Goal: Task Accomplishment & Management: Use online tool/utility

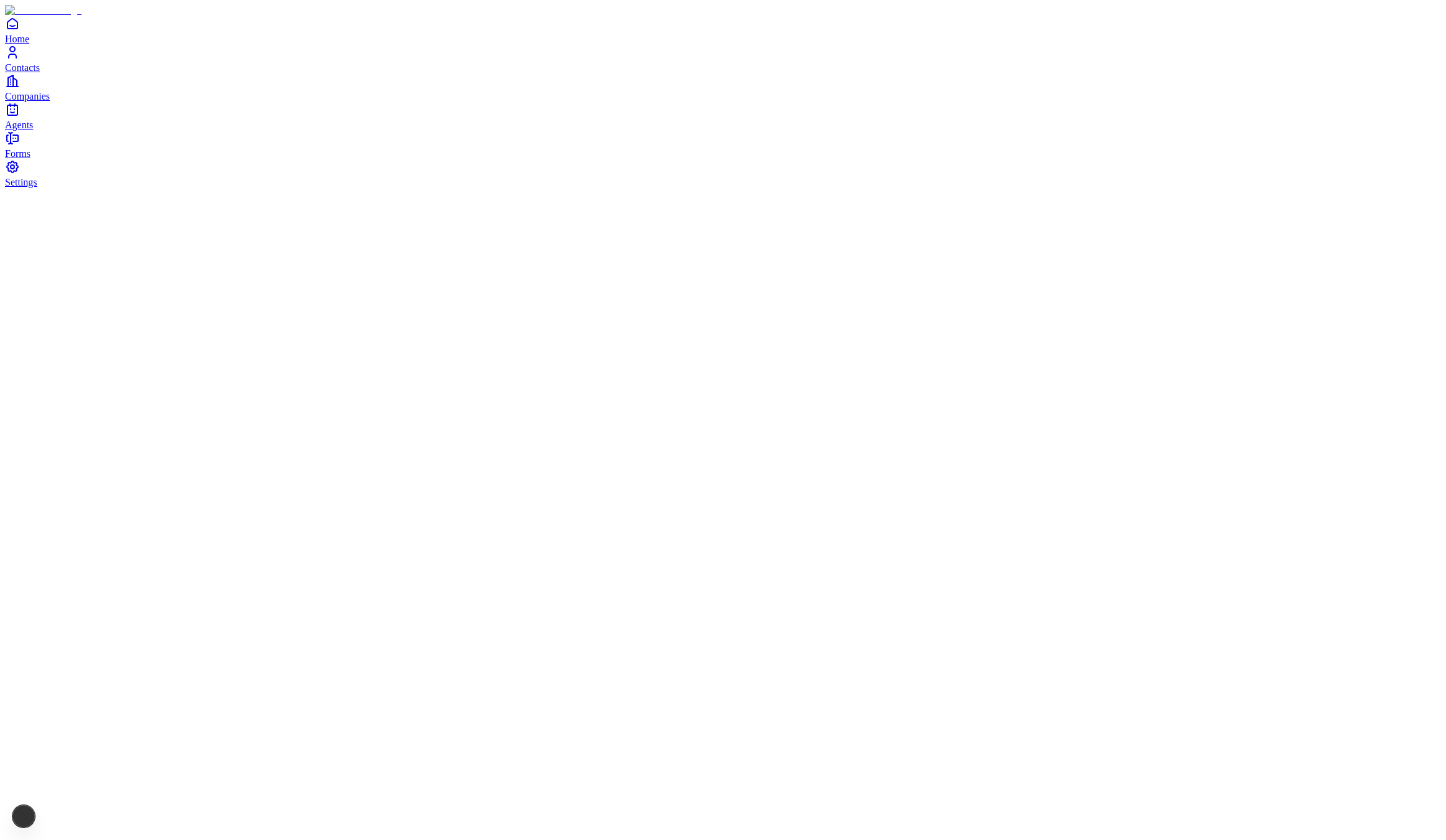
click at [651, 188] on div at bounding box center [723, 188] width 1436 height 0
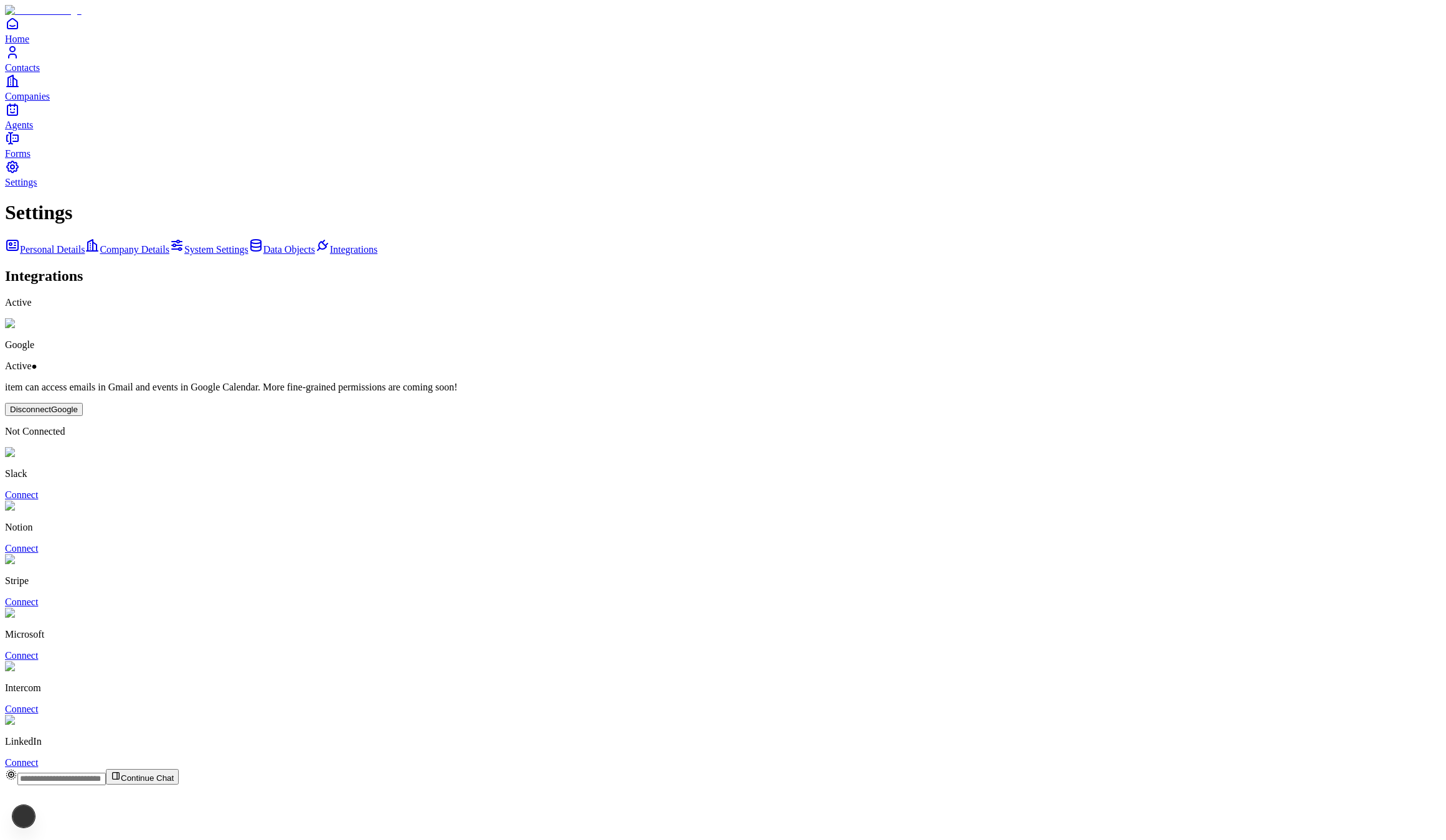
click at [106, 785] on input "text" at bounding box center [62, 779] width 88 height 13
type input "**********"
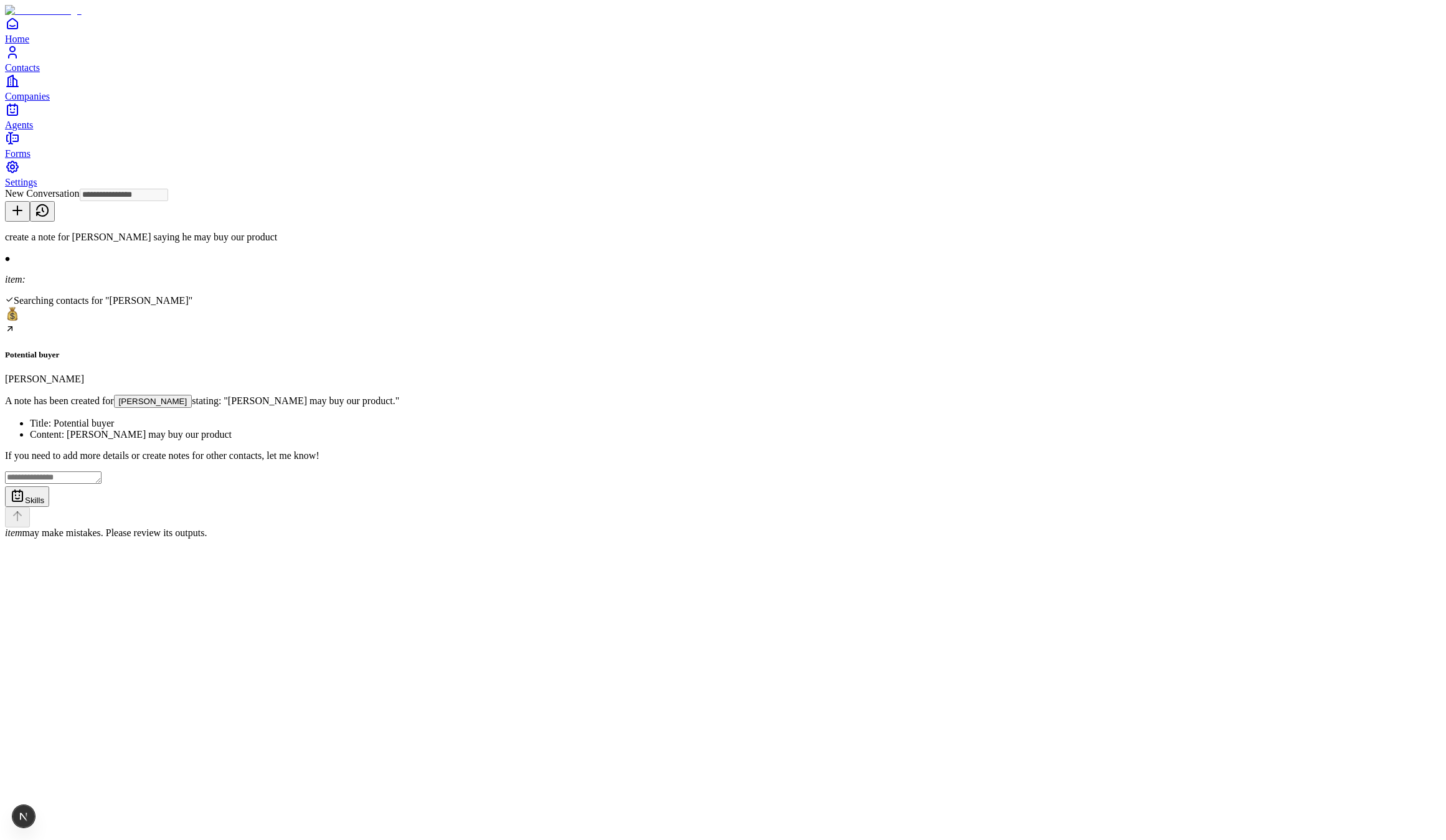
type input "**********"
drag, startPoint x: 568, startPoint y: 210, endPoint x: 579, endPoint y: 227, distance: 20.2
click at [567, 306] on div "Potential buyer Michael Scott" at bounding box center [723, 345] width 1436 height 78
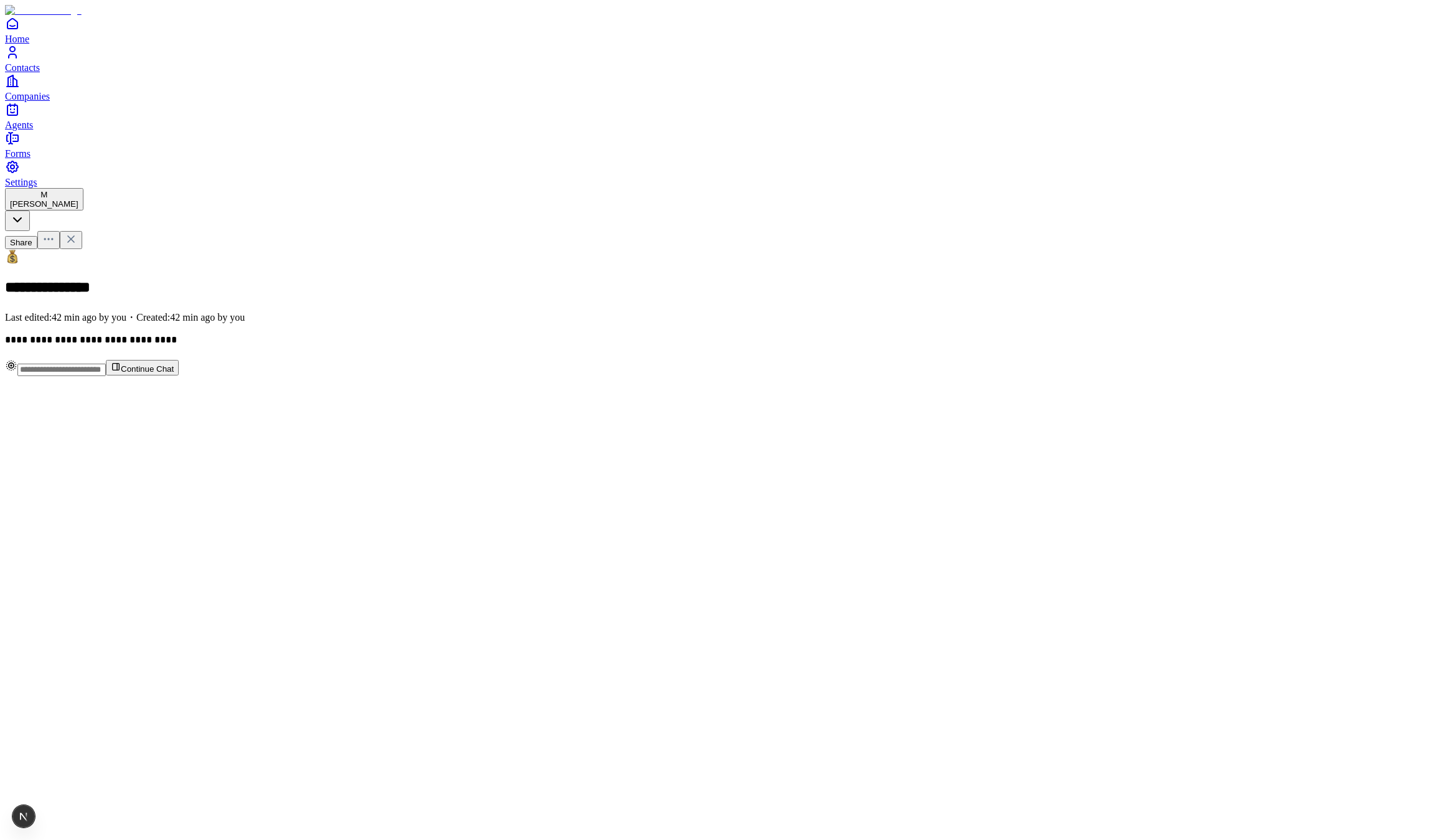
click at [32, 130] on link "Agents" at bounding box center [723, 116] width 1436 height 28
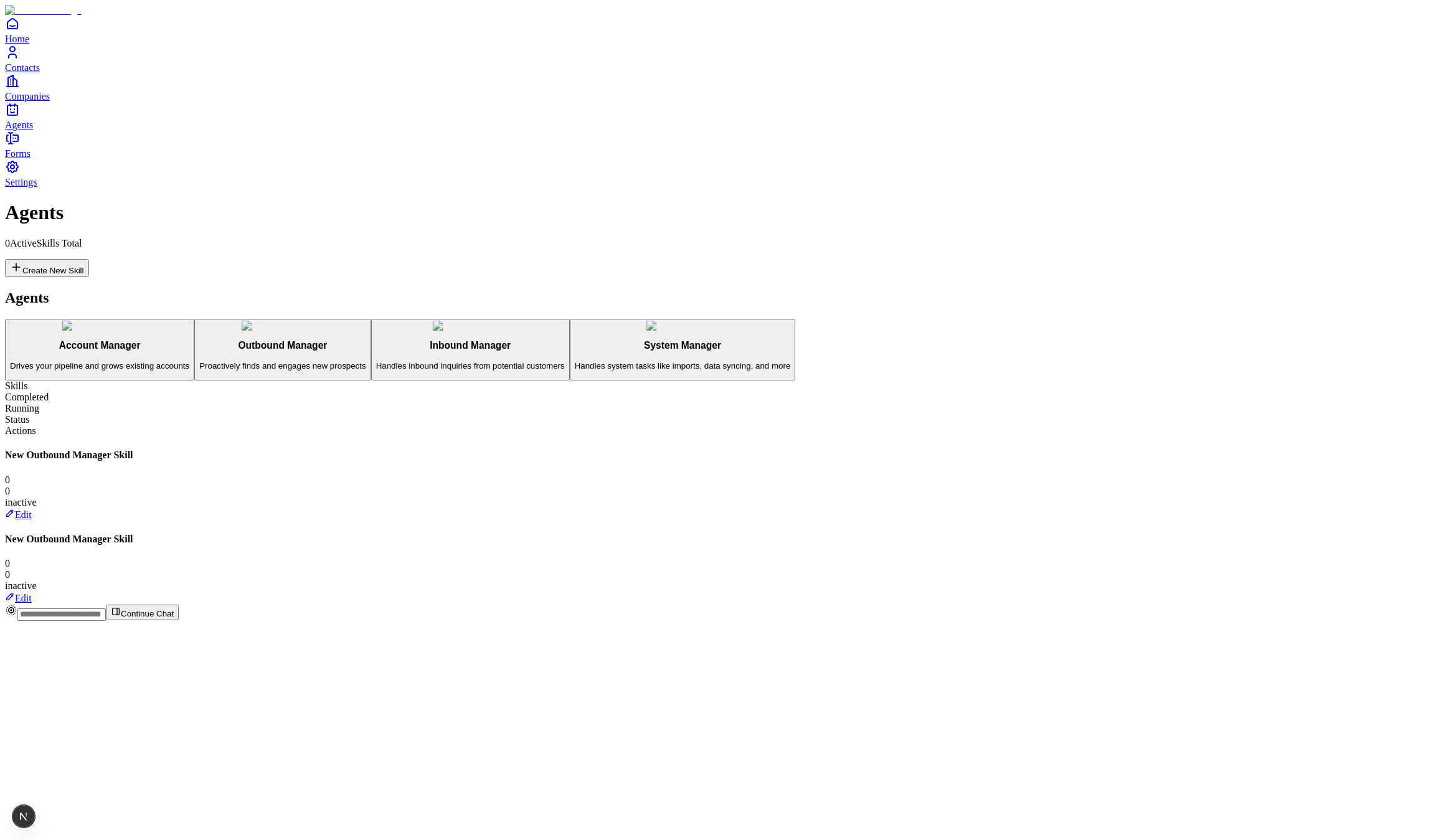
click at [15, 508] on icon at bounding box center [10, 513] width 10 height 10
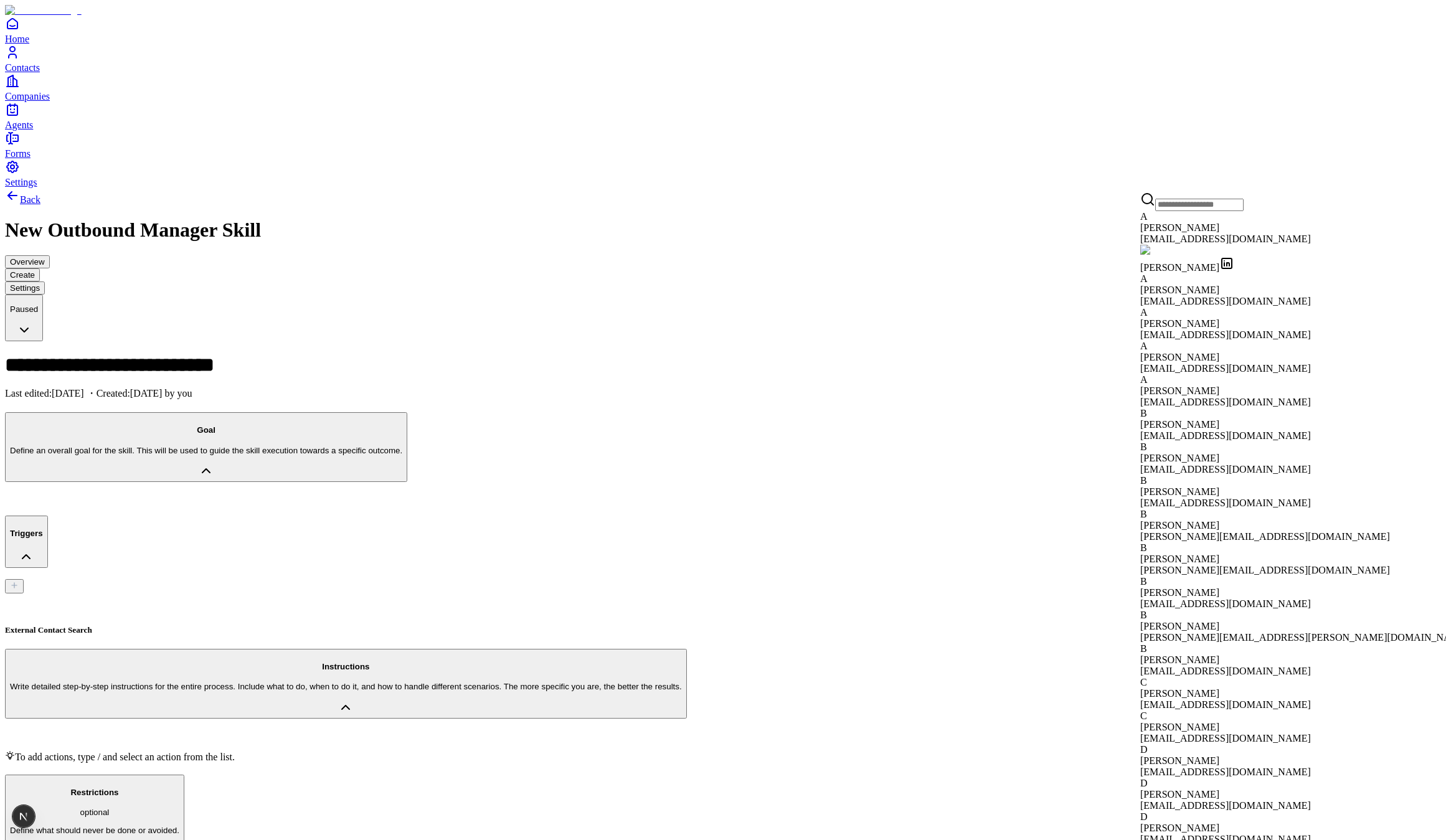
drag, startPoint x: 1196, startPoint y: 244, endPoint x: 1196, endPoint y: 260, distance: 16.0
click at [1196, 244] on div "[EMAIL_ADDRESS][DOMAIN_NAME]" at bounding box center [1304, 239] width 329 height 11
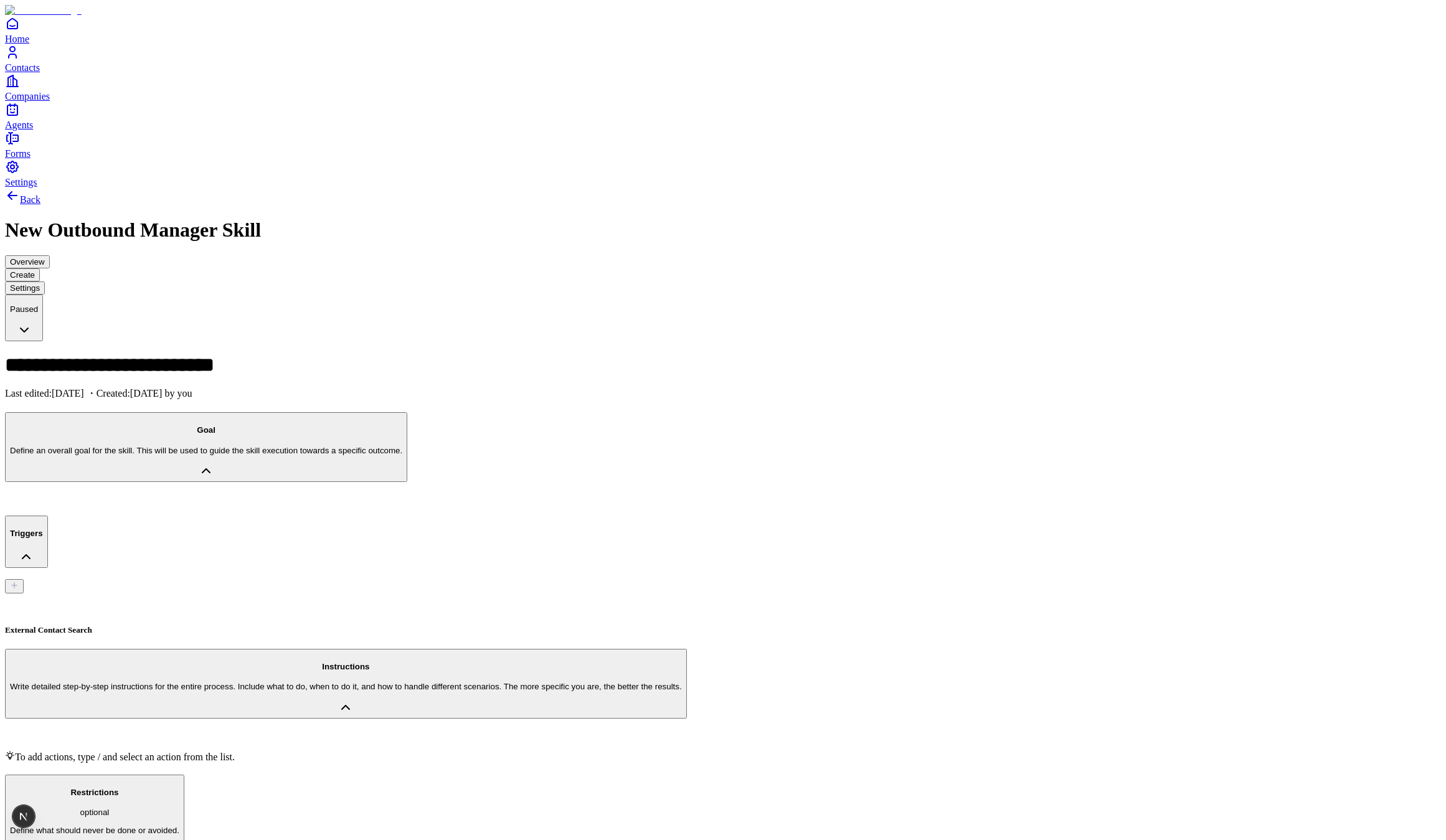
click at [44, 815] on div "1" at bounding box center [42, 817] width 4 height 23
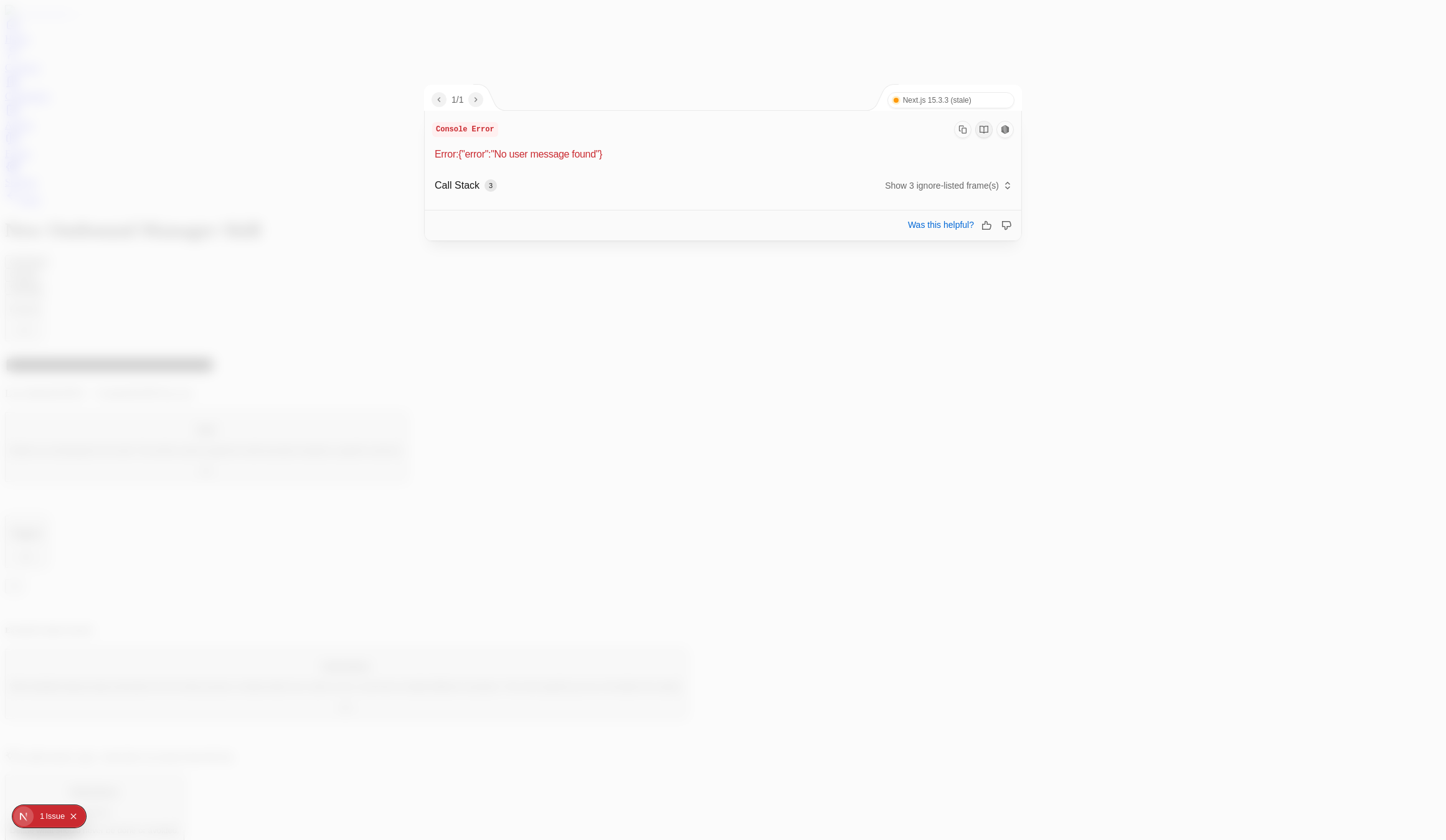
click at [524, 155] on p "Error: {"error":"No user message found"}" at bounding box center [724, 155] width 579 height 15
click at [501, 155] on p "Error: {"error":"No user message found"}" at bounding box center [724, 155] width 579 height 15
drag, startPoint x: 501, startPoint y: 155, endPoint x: 592, endPoint y: 160, distance: 91.1
click at [592, 160] on p "Error: {"error":"No user message found"}" at bounding box center [724, 155] width 579 height 15
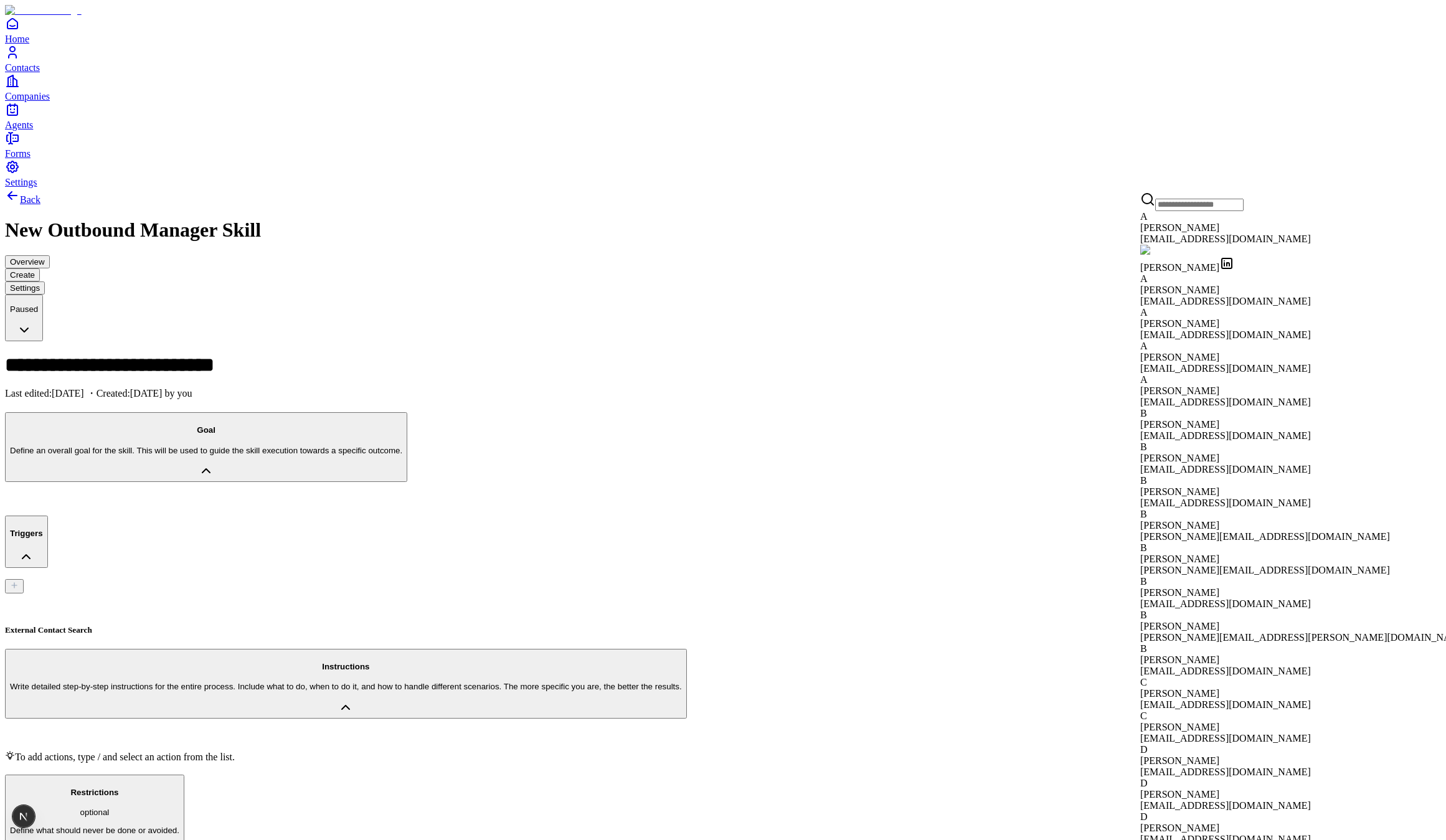
drag, startPoint x: 1200, startPoint y: 240, endPoint x: 1184, endPoint y: 251, distance: 19.4
click at [1199, 240] on div "[EMAIL_ADDRESS][DOMAIN_NAME]" at bounding box center [1304, 239] width 329 height 11
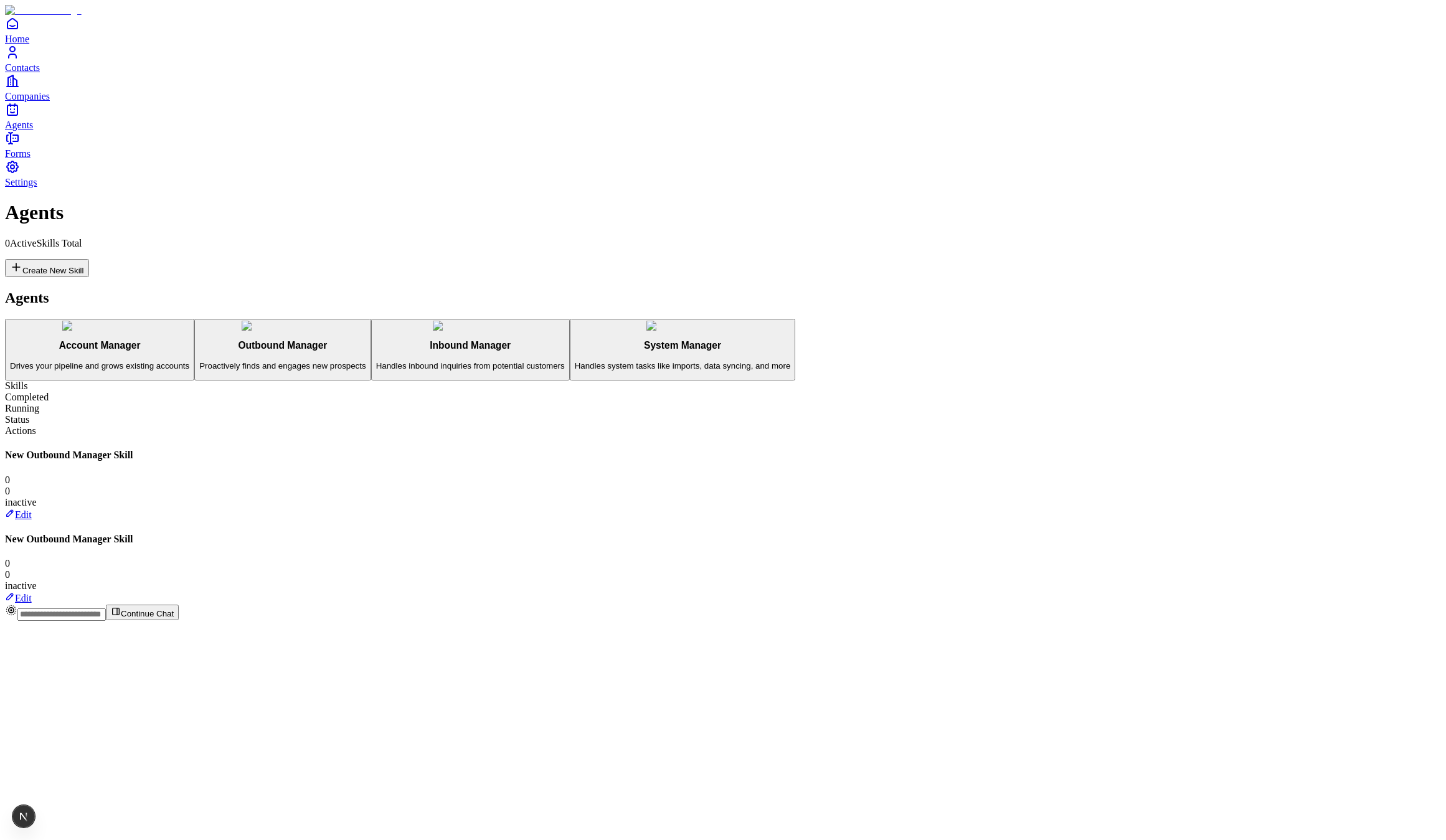
click at [189, 340] on h3 "Account Manager" at bounding box center [100, 346] width 179 height 11
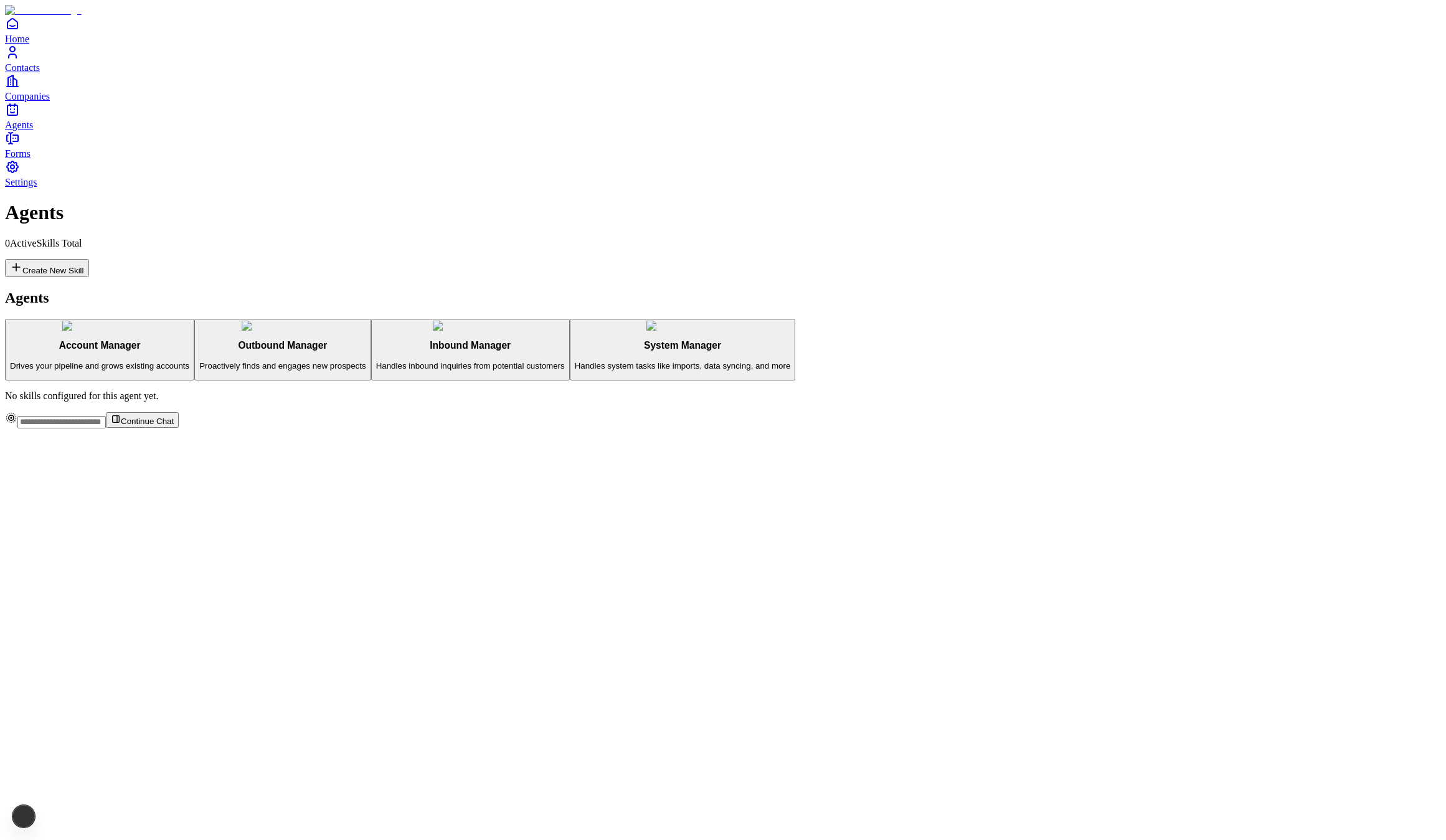
click at [218, 361] on p "Proactively finds and engages new prospects" at bounding box center [282, 365] width 166 height 9
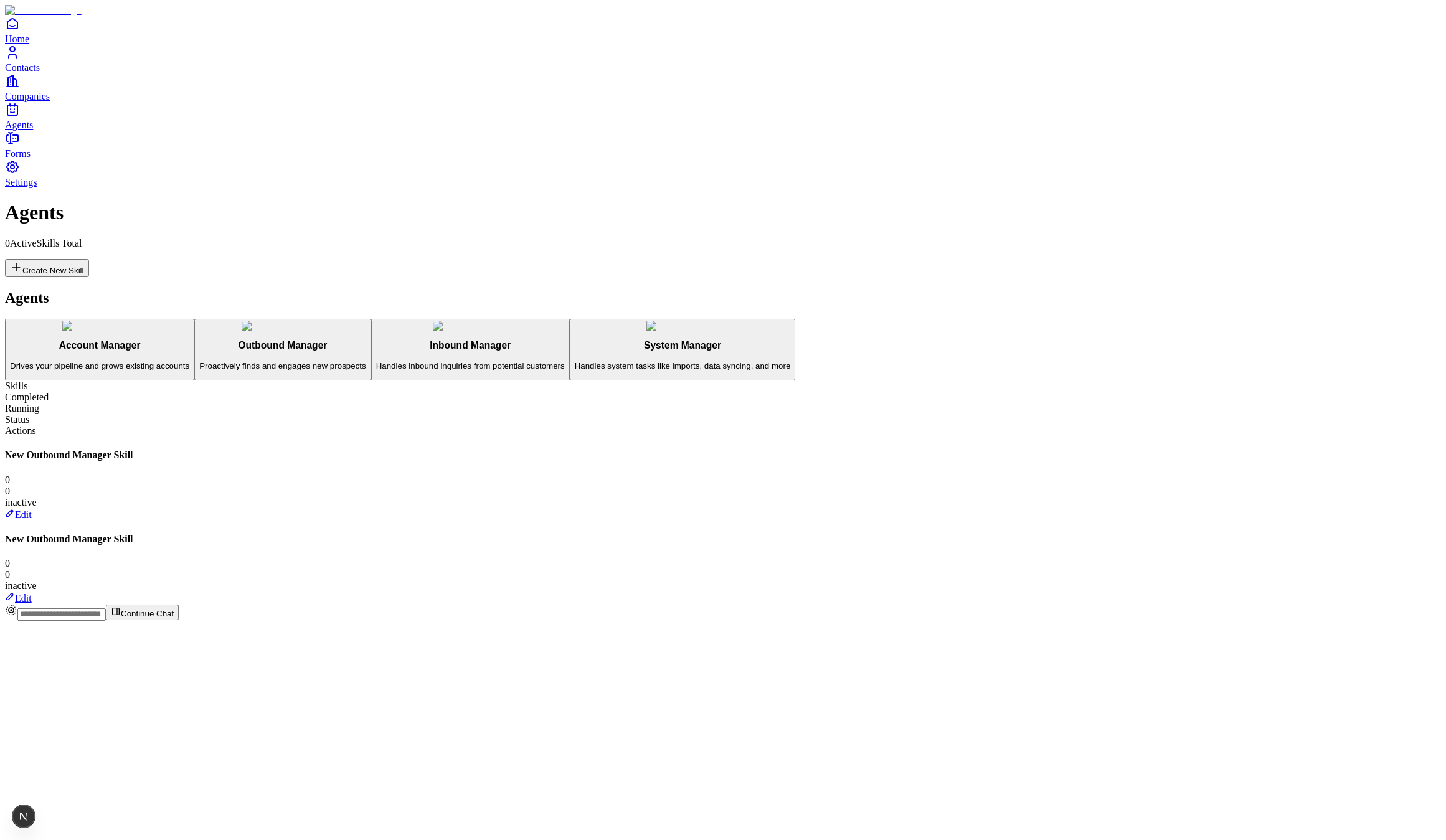
click at [376, 340] on h3 "Inbound Manager" at bounding box center [470, 346] width 189 height 11
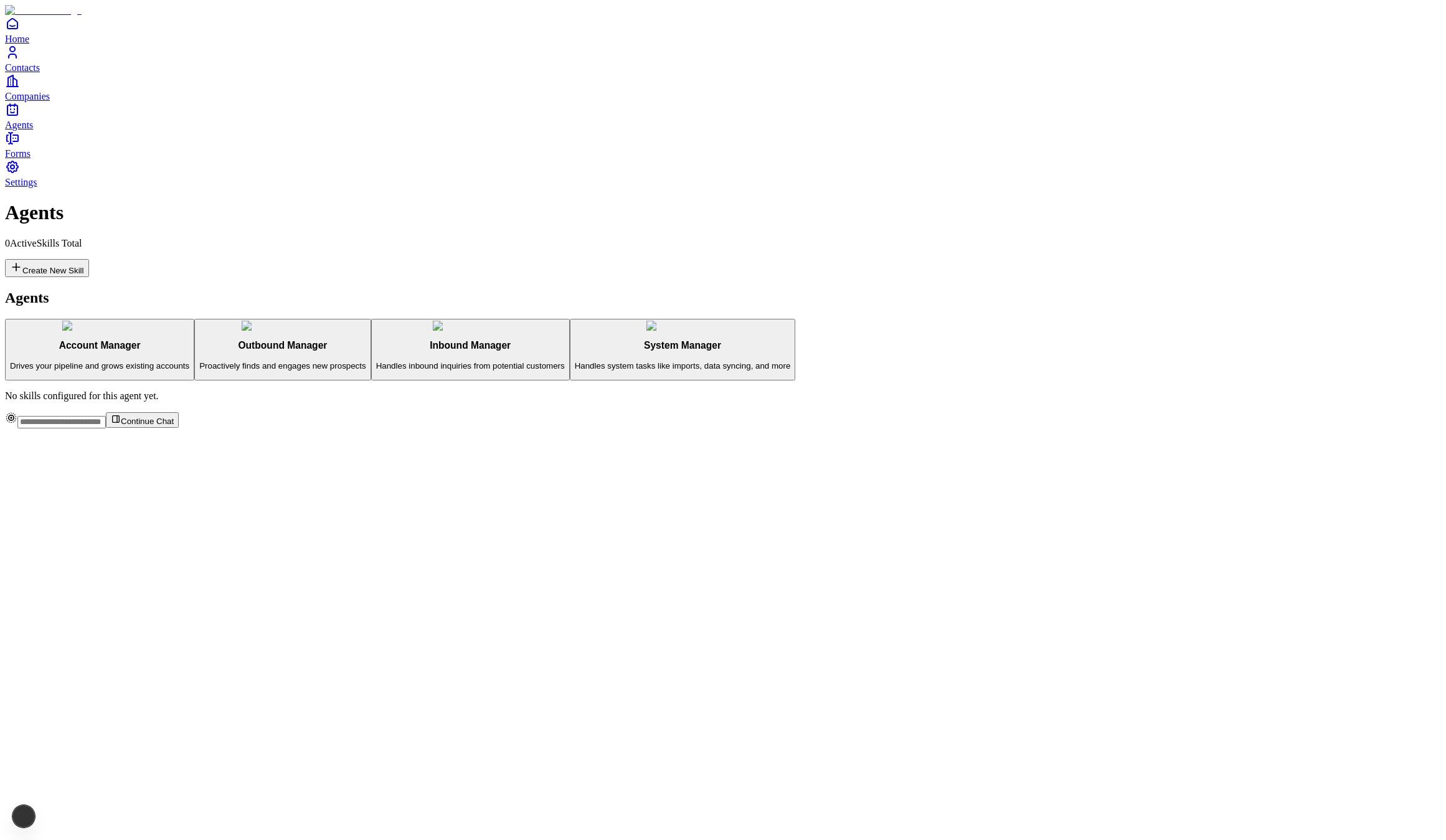
click at [240, 361] on p "Proactively finds and engages new prospects" at bounding box center [282, 365] width 166 height 9
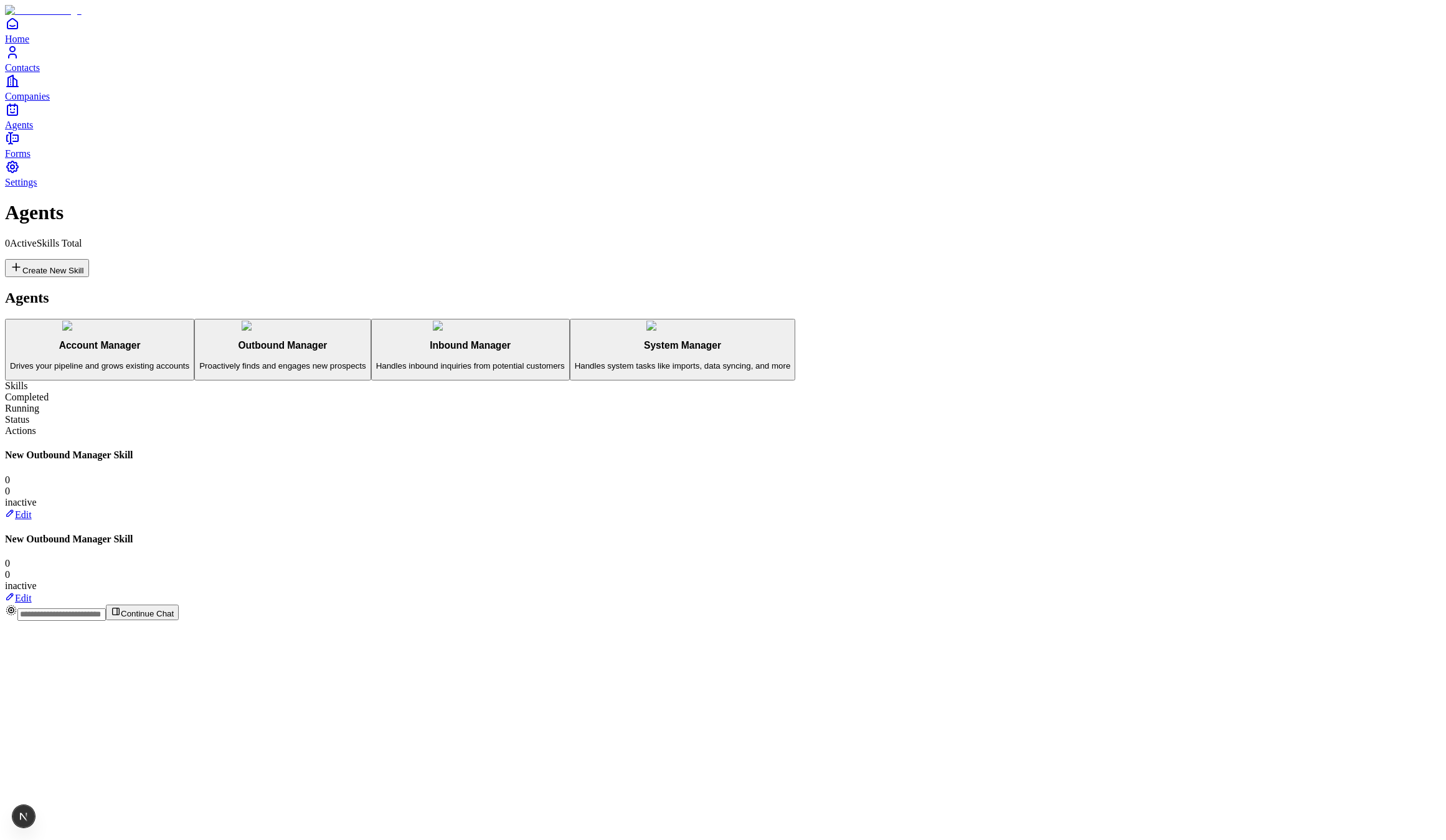
click at [32, 509] on link "Edit" at bounding box center [18, 514] width 27 height 11
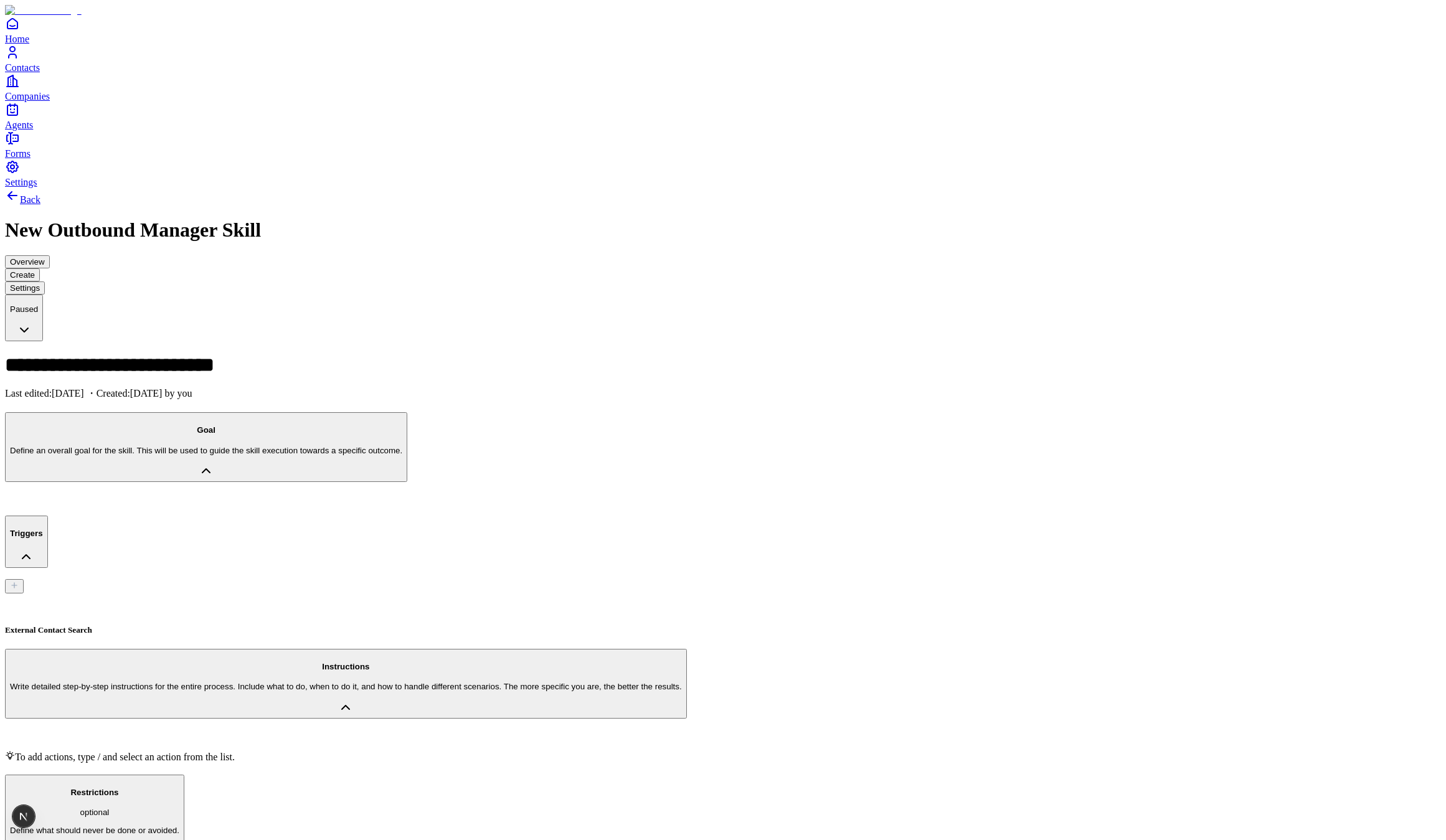
click at [249, 494] on p at bounding box center [723, 499] width 1436 height 11
click at [237, 731] on div at bounding box center [723, 736] width 1436 height 11
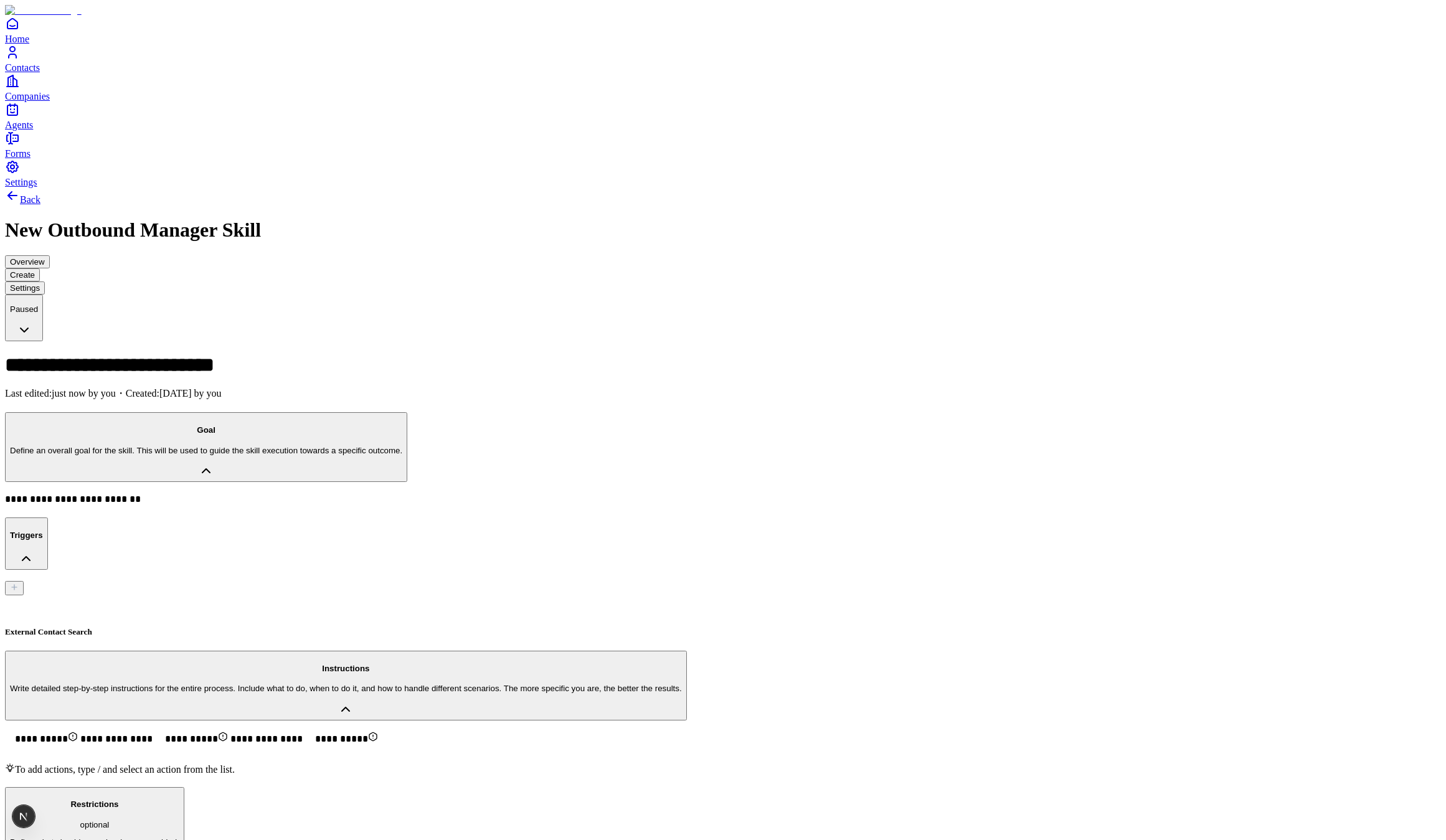
click at [78, 734] on span "**********" at bounding box center [41, 738] width 73 height 9
click at [1320, 216] on html "**********" at bounding box center [723, 837] width 1446 height 1676
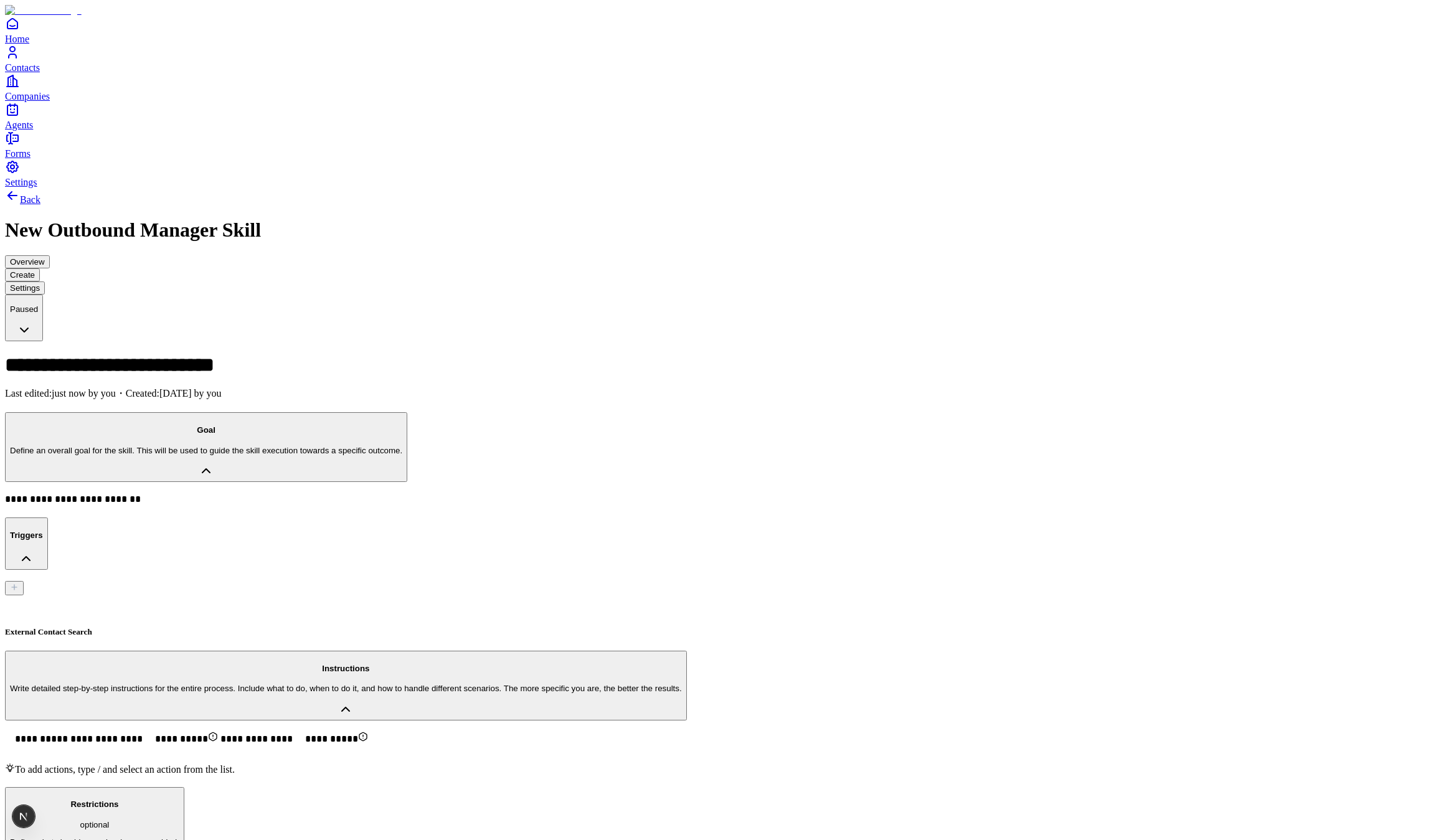
click at [208, 734] on span "**********" at bounding box center [182, 738] width 53 height 9
click at [1362, 218] on html "**********" at bounding box center [723, 837] width 1446 height 1676
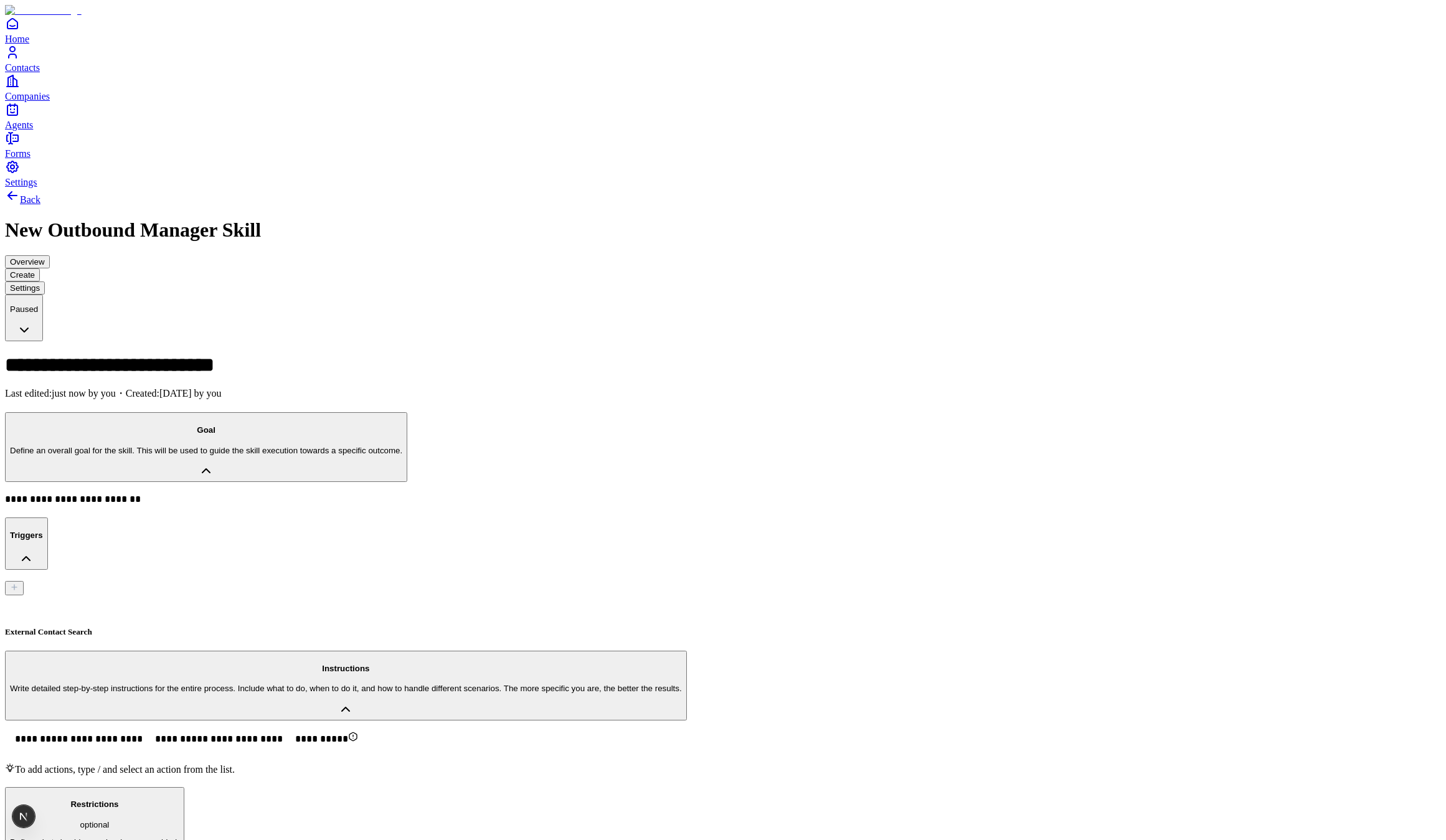
click at [348, 734] on span "**********" at bounding box center [322, 738] width 53 height 9
click at [1333, 232] on html "**********" at bounding box center [723, 837] width 1446 height 1676
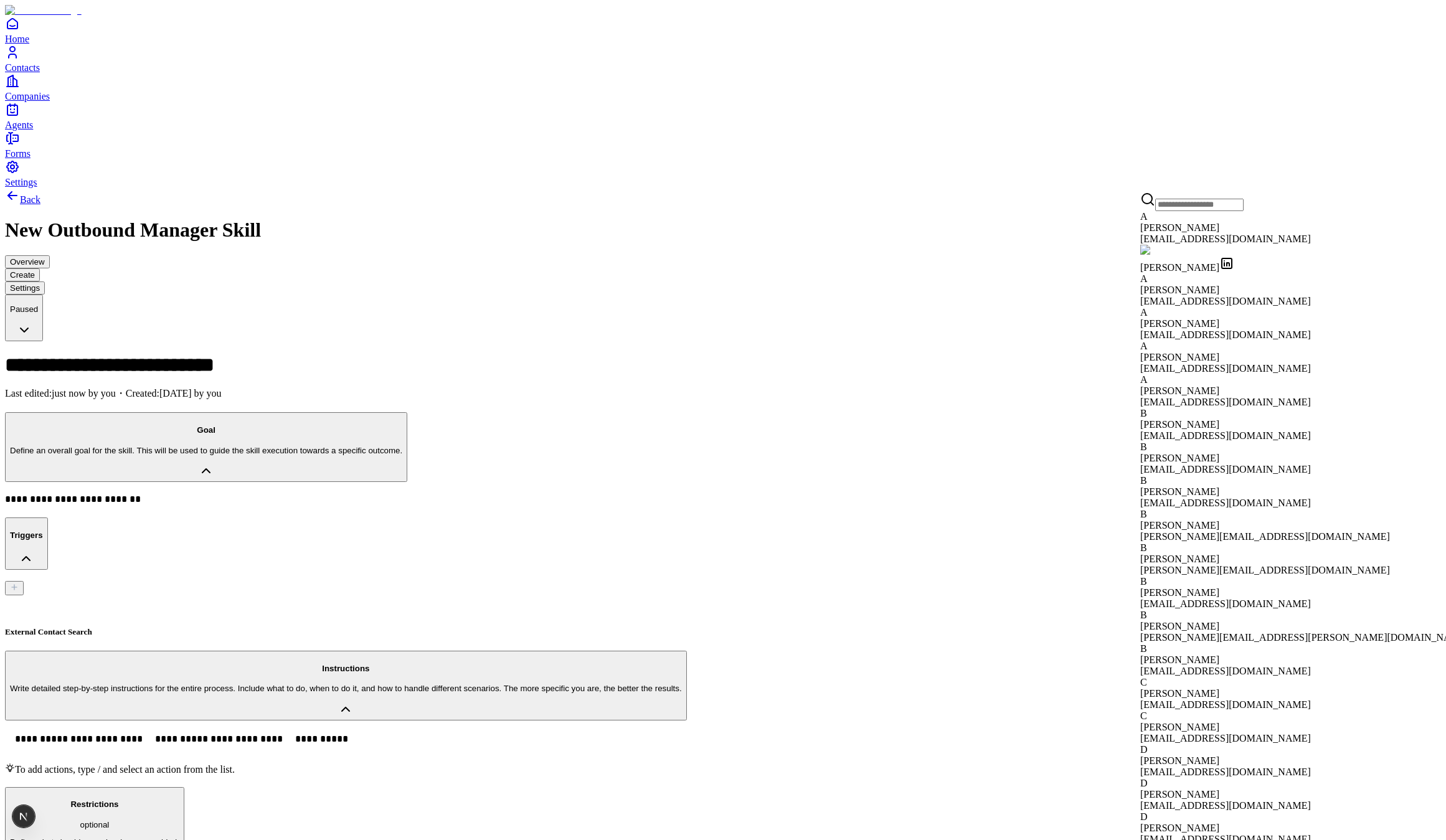
click at [1206, 233] on span "[PERSON_NAME]" at bounding box center [1179, 227] width 79 height 11
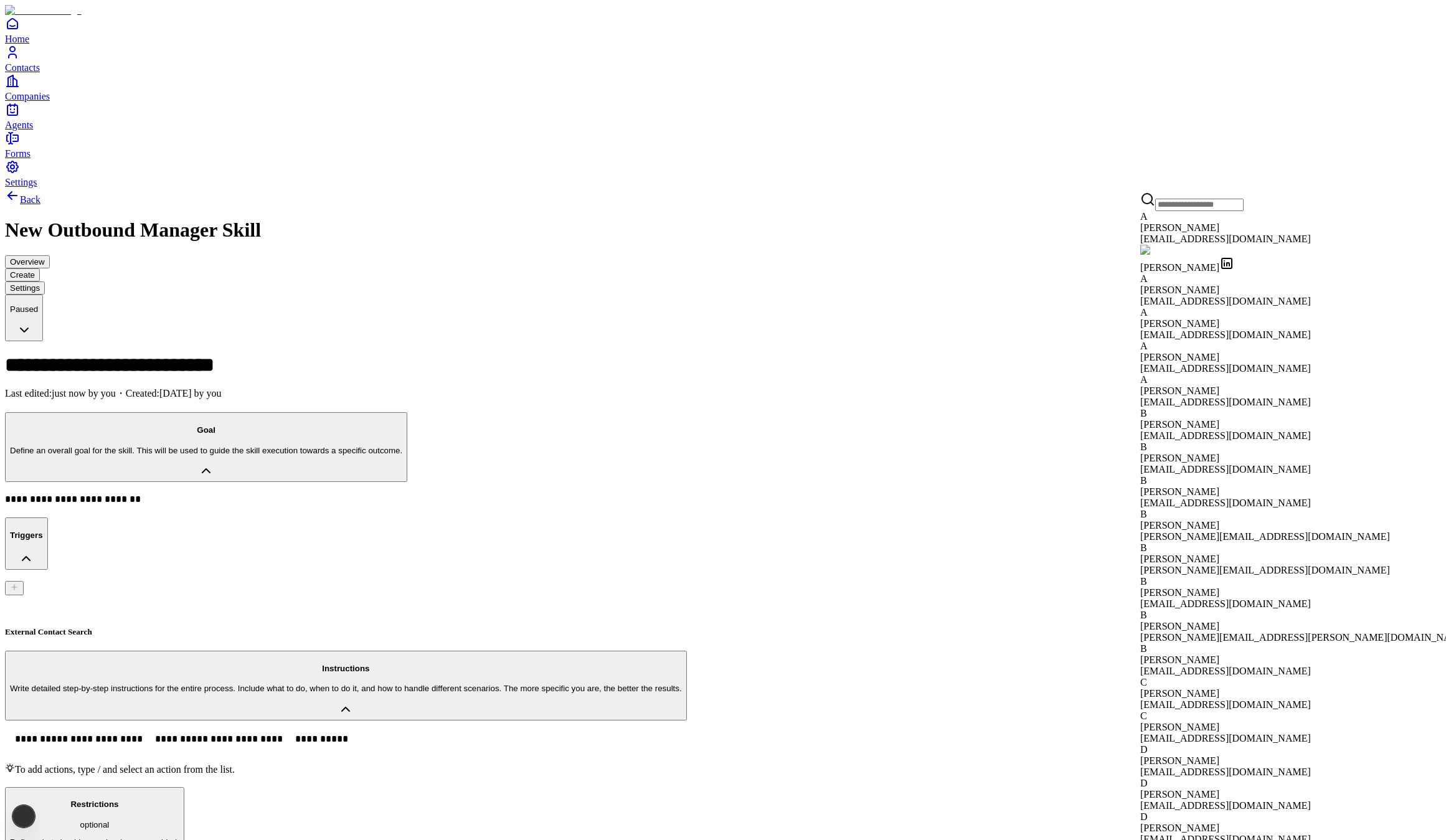
click at [1207, 240] on div "[EMAIL_ADDRESS][DOMAIN_NAME]" at bounding box center [1304, 239] width 329 height 11
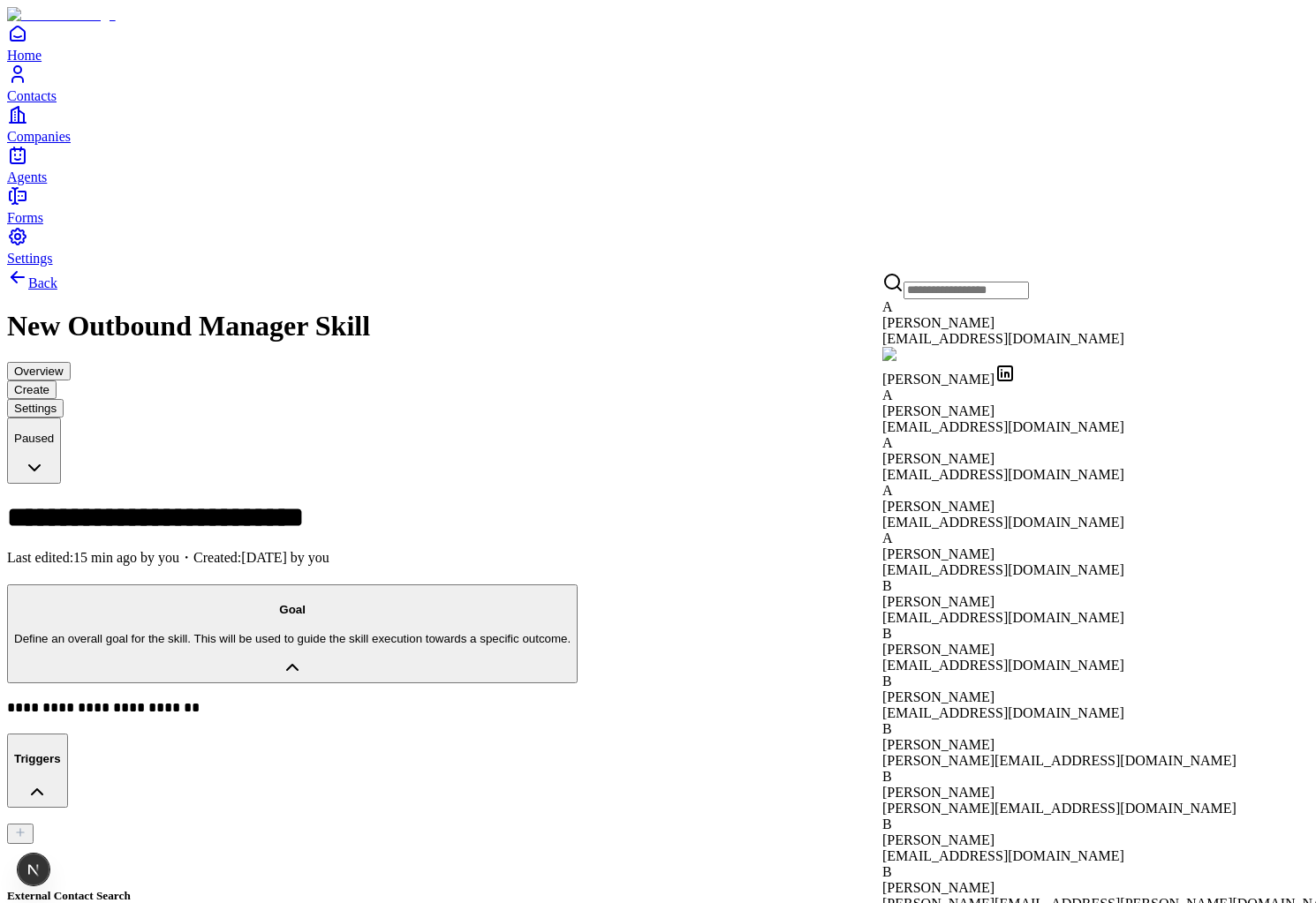
click at [983, 420] on div "akguthal@gmail.com" at bounding box center [1115, 428] width 466 height 16
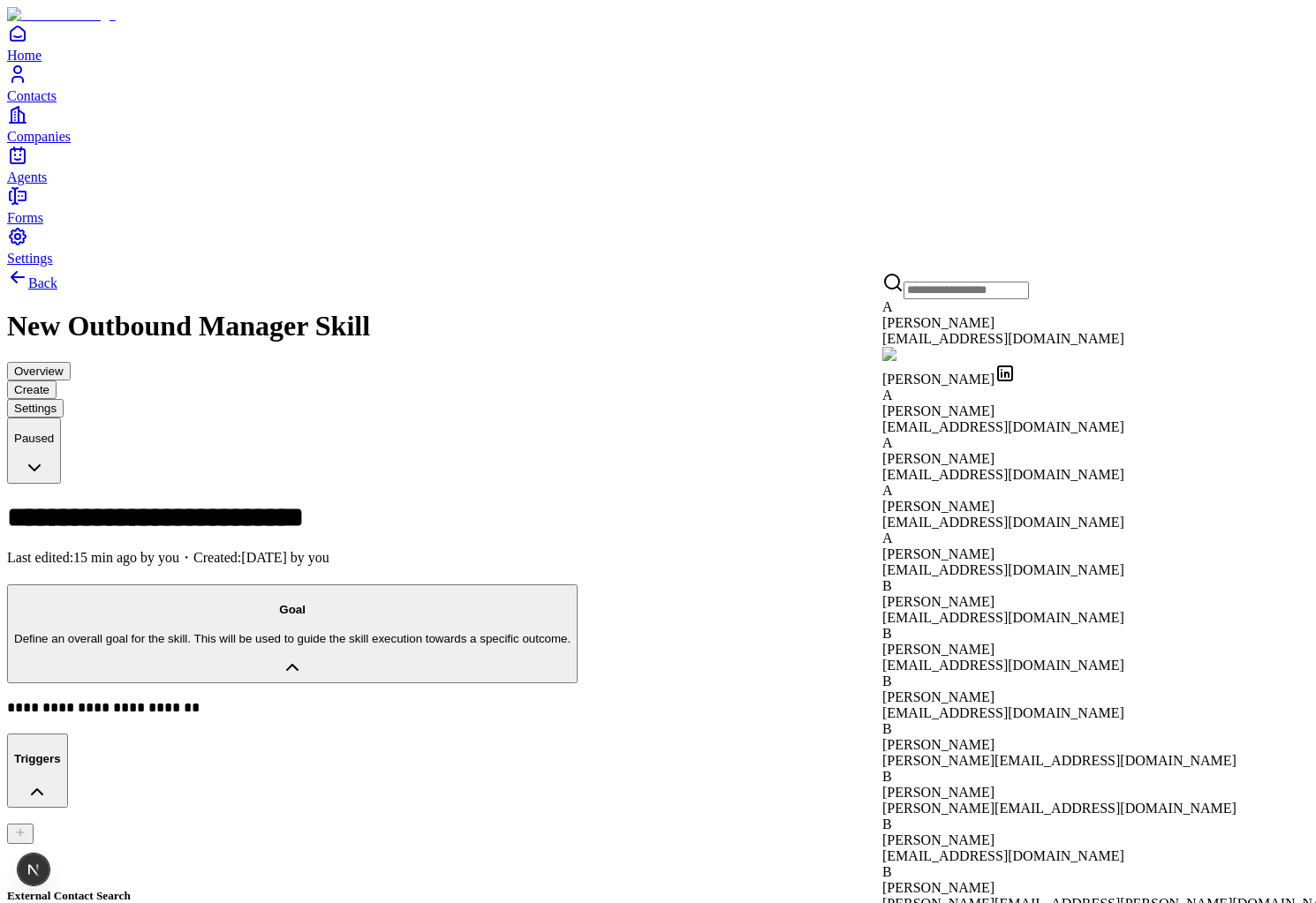
click at [999, 515] on div "[EMAIL_ADDRESS][DOMAIN_NAME]" at bounding box center [1115, 523] width 466 height 16
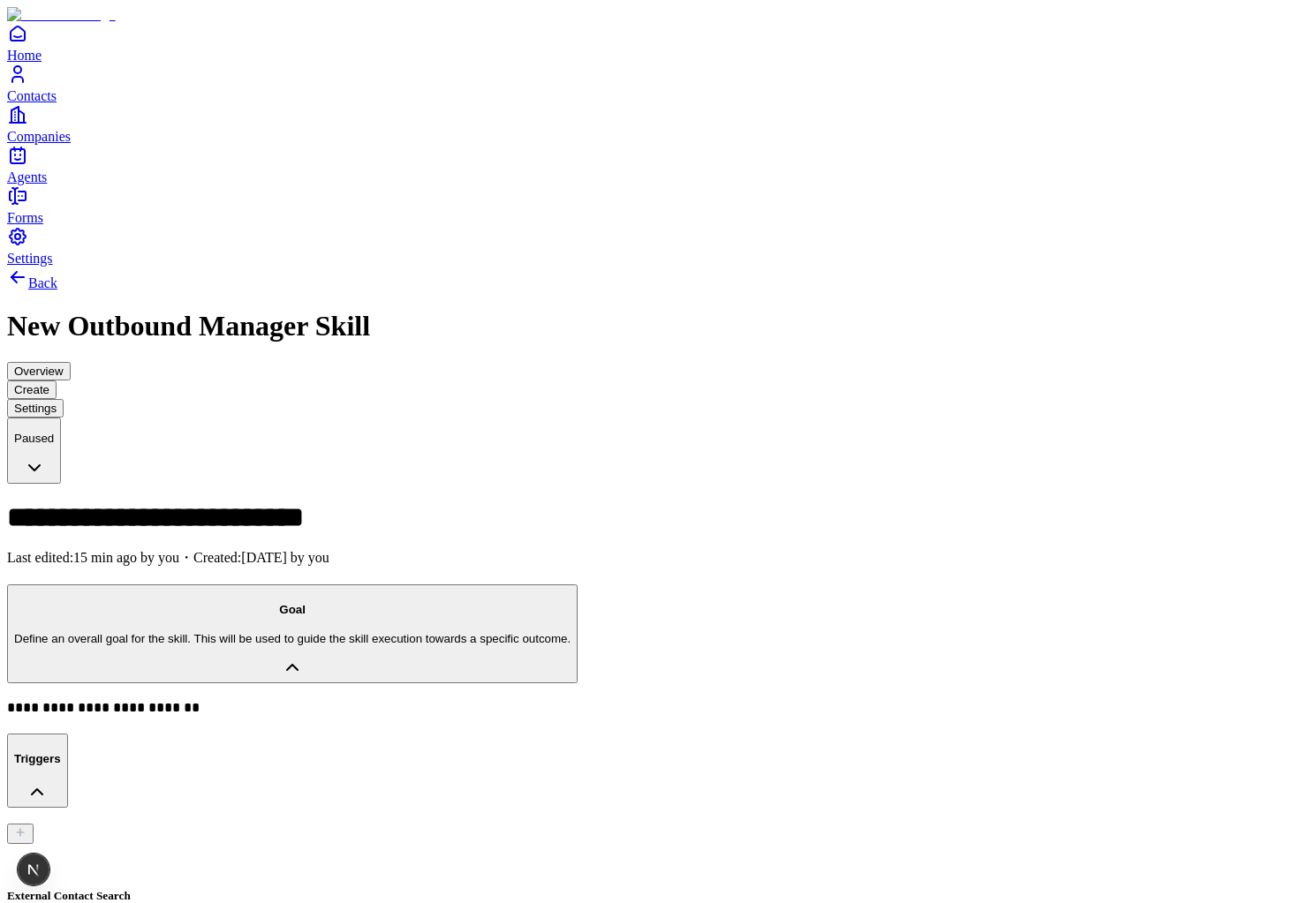
drag, startPoint x: 1037, startPoint y: 856, endPoint x: 1324, endPoint y: 856, distance: 287.0
type input "**********"
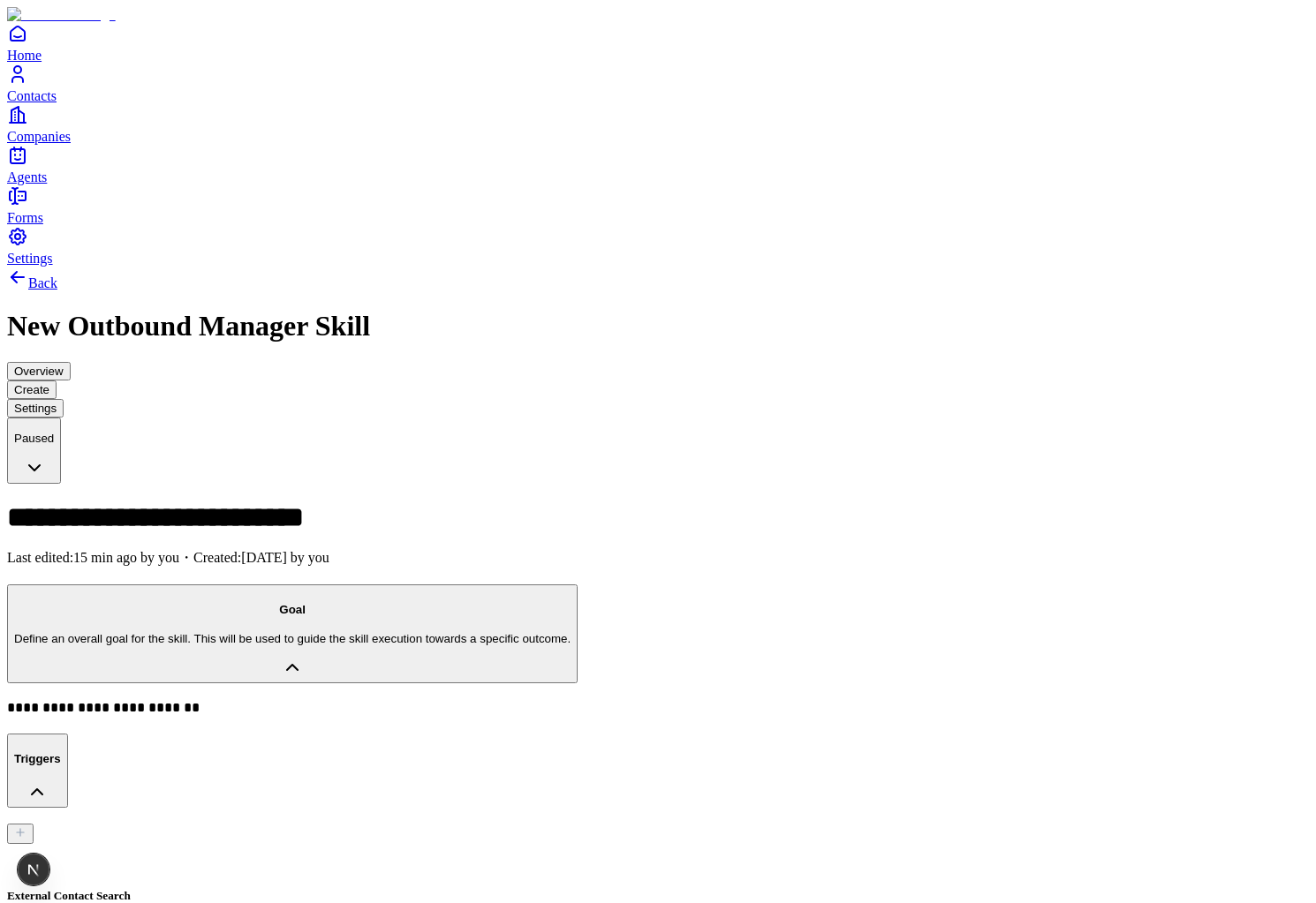
click at [40, 103] on link "Contacts" at bounding box center [658, 83] width 1302 height 39
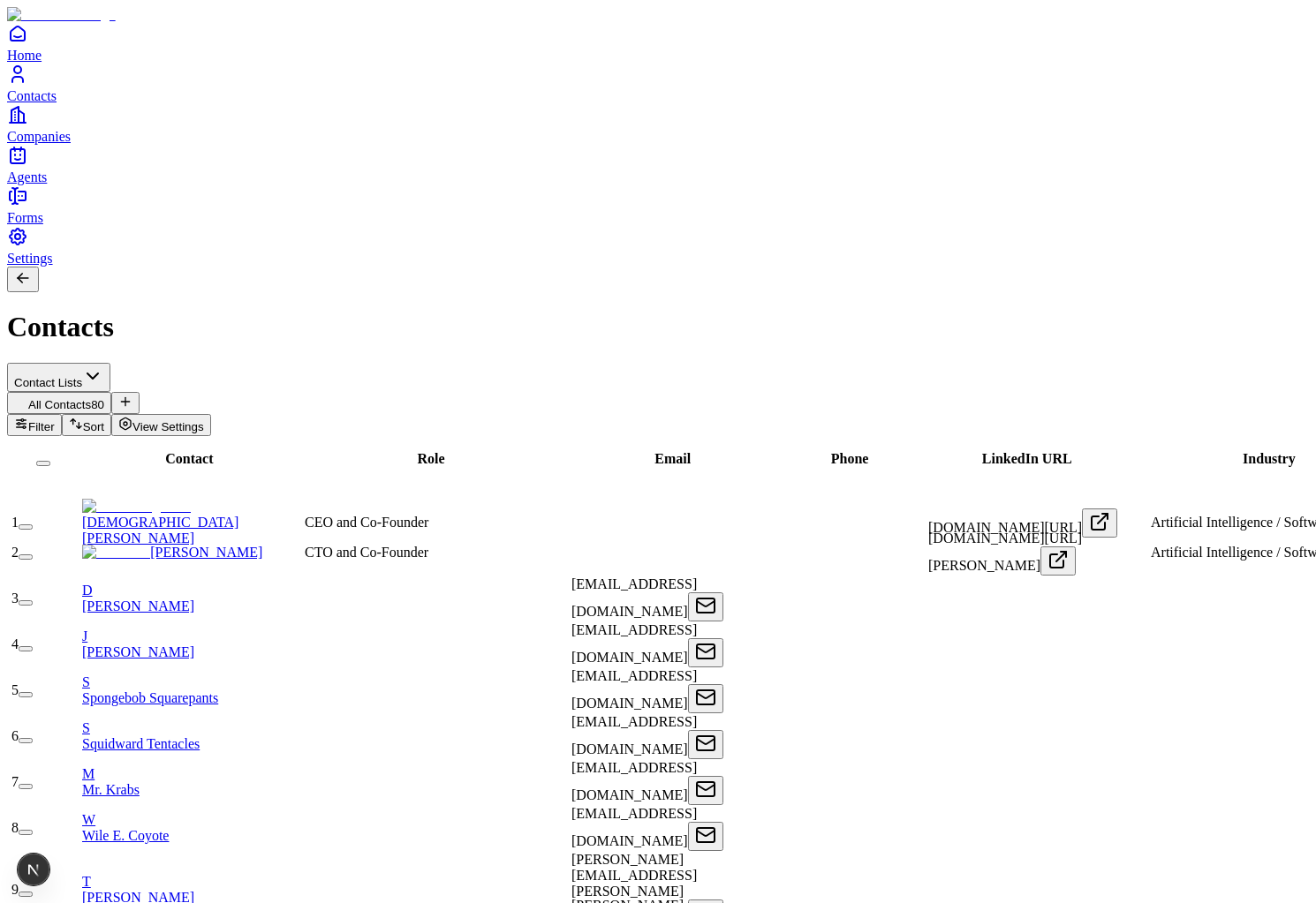
click at [29, 125] on icon "Companies" at bounding box center [18, 115] width 21 height 21
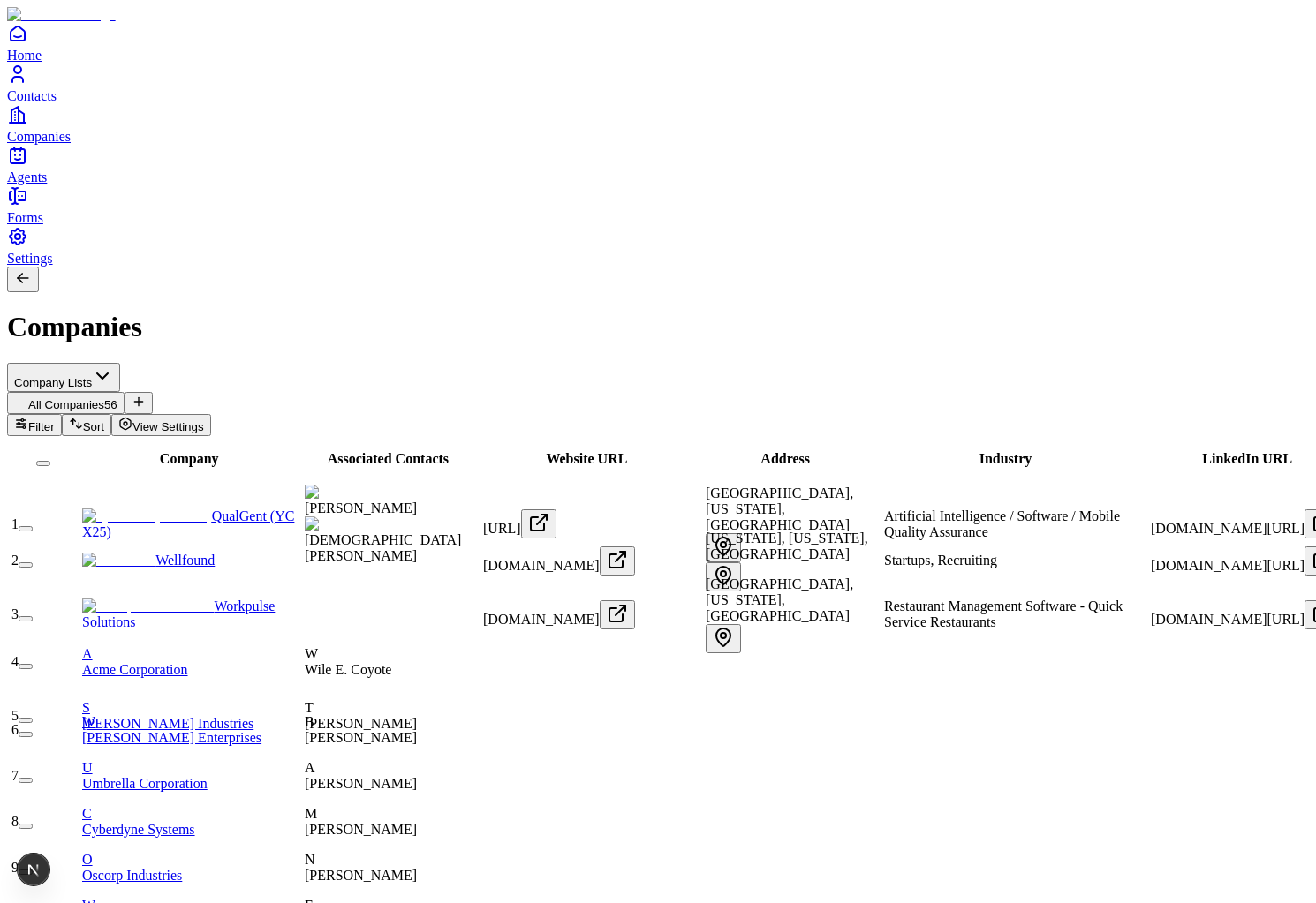
click at [48, 103] on span "Contacts" at bounding box center [31, 96] width 49 height 15
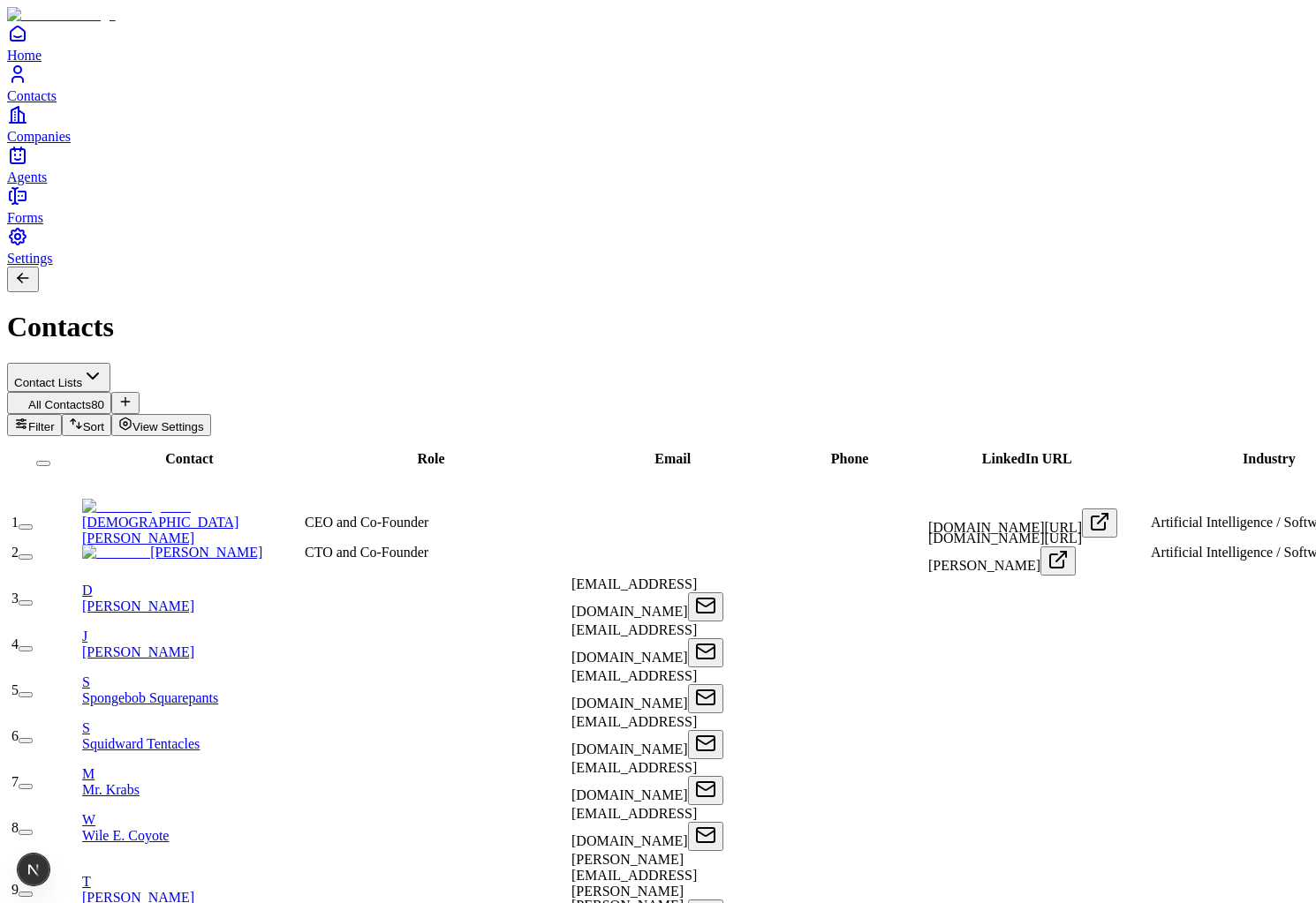
click at [223, 498] on link "[DEMOGRAPHIC_DATA][PERSON_NAME]" at bounding box center [160, 522] width 157 height 47
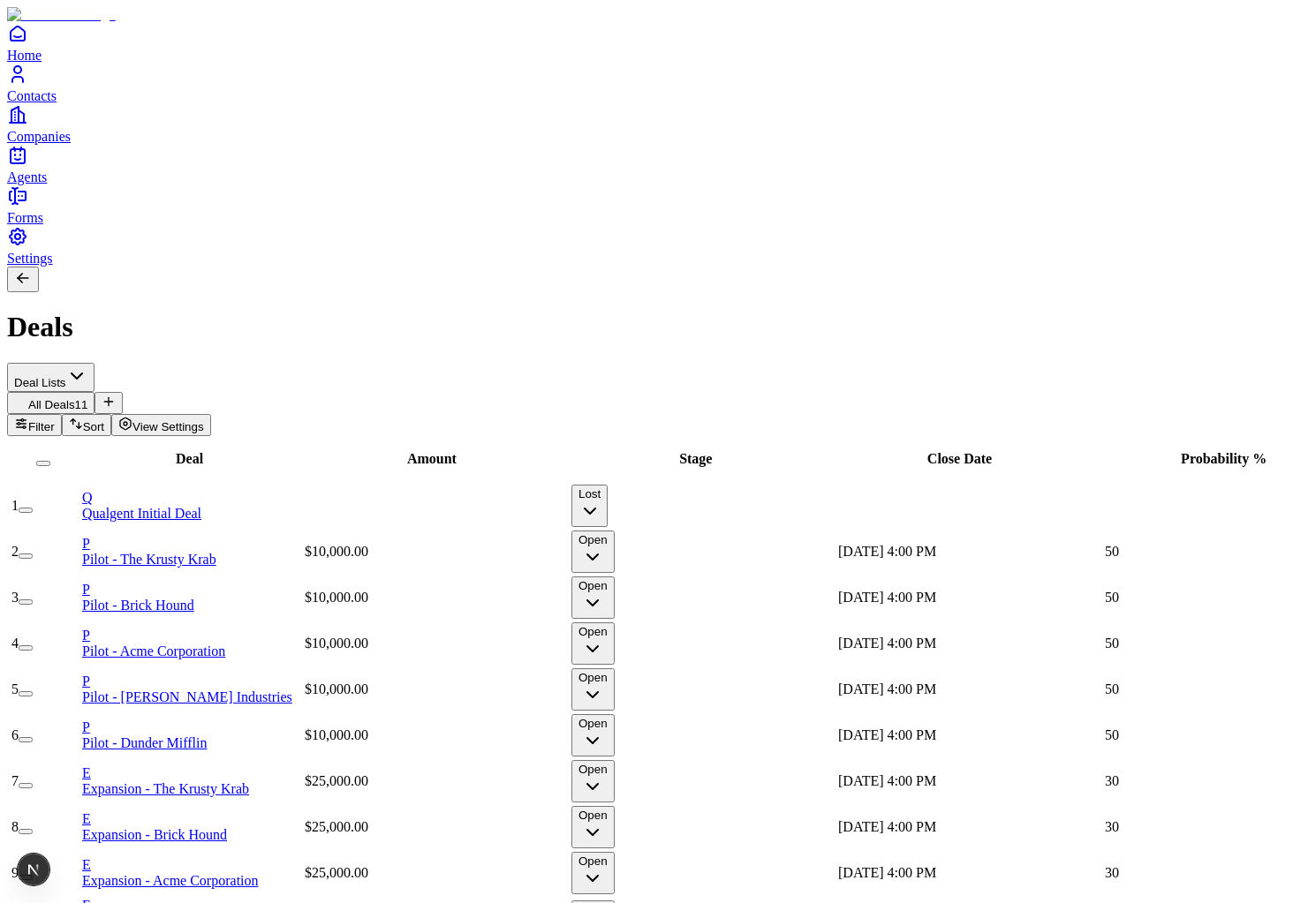
click at [211, 414] on button "View Settings" at bounding box center [160, 425] width 99 height 22
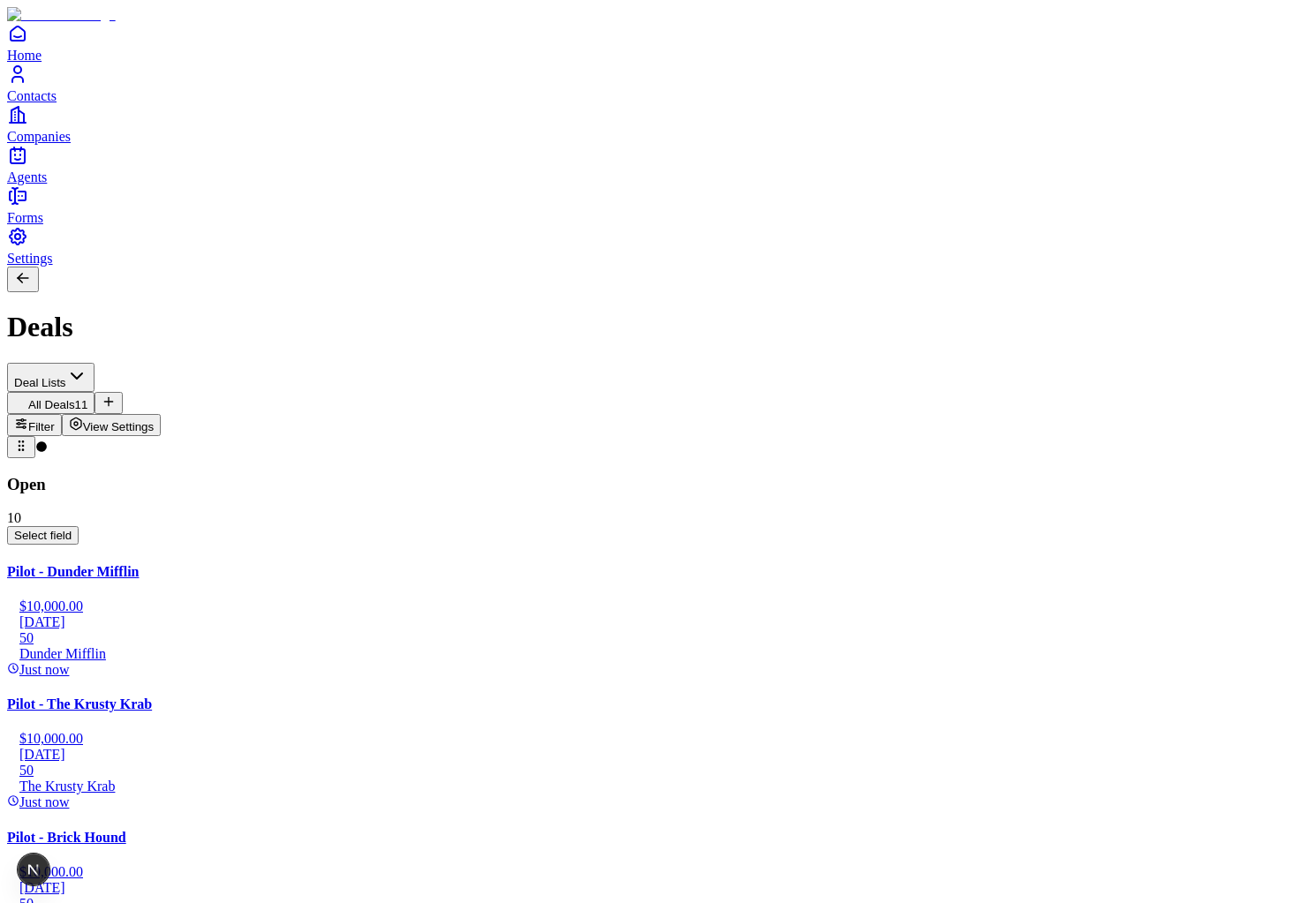
click at [35, 184] on link "Agents" at bounding box center [658, 165] width 1302 height 39
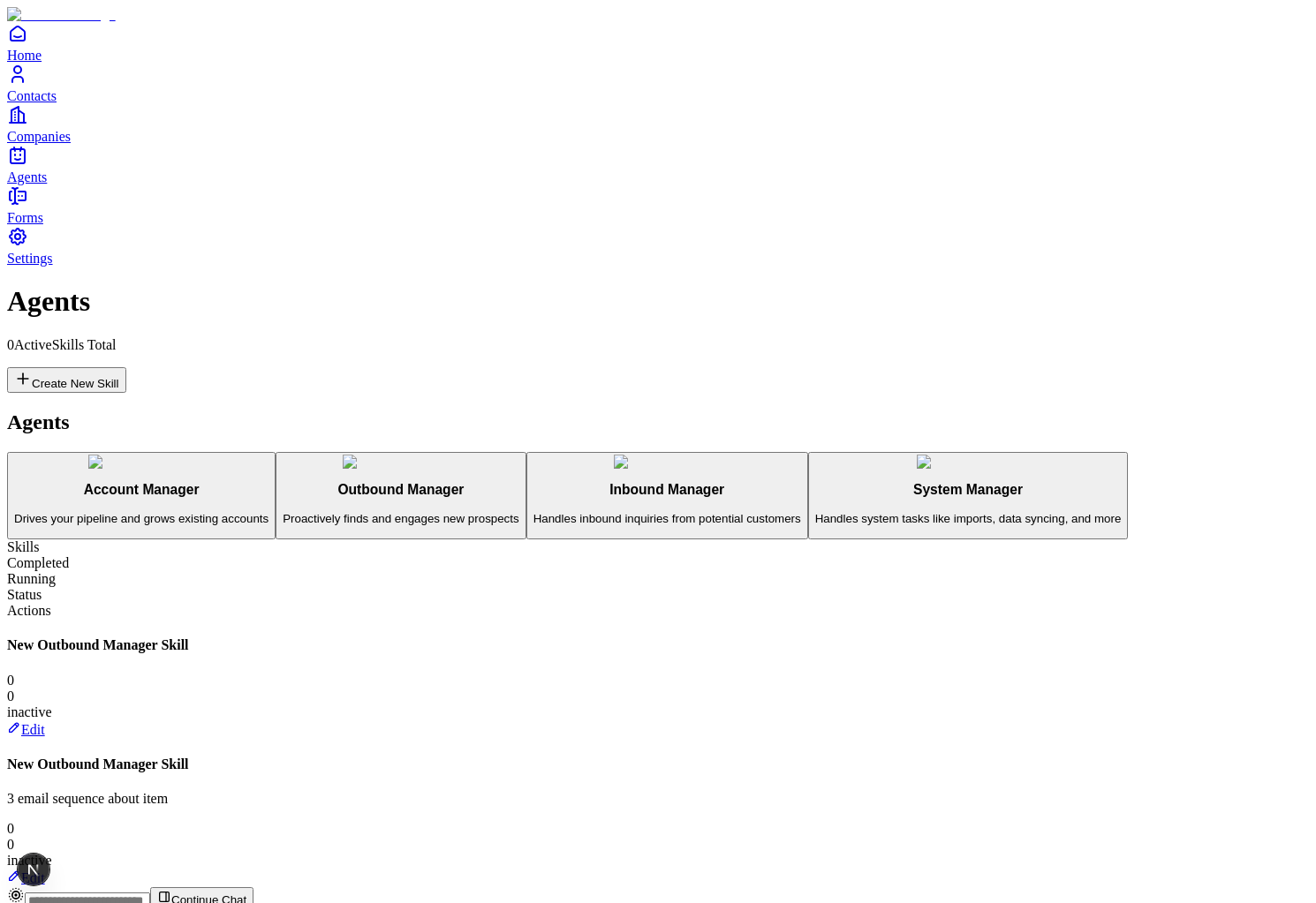
click at [45, 871] on link "Edit" at bounding box center [26, 878] width 38 height 15
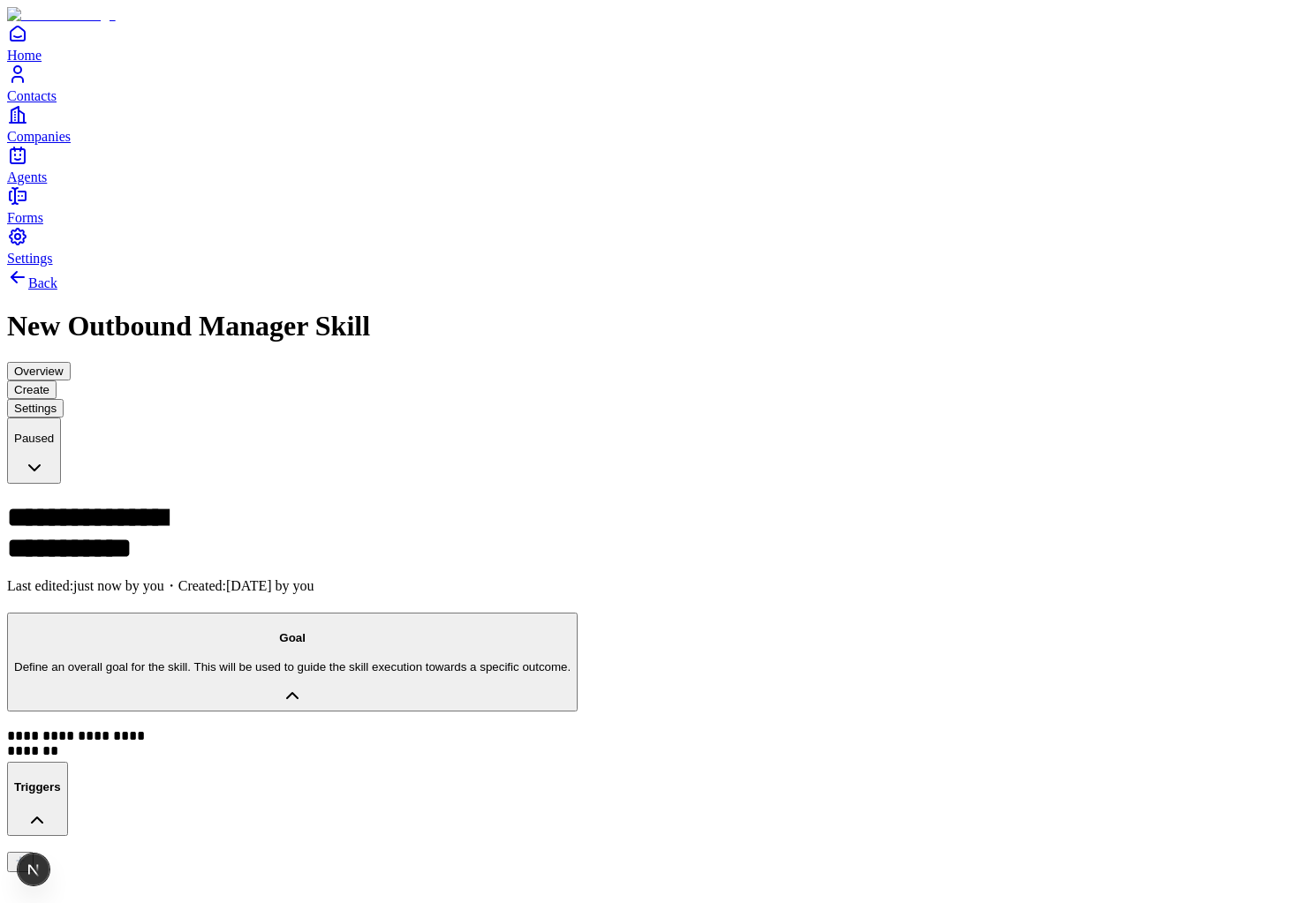
drag, startPoint x: 860, startPoint y: 116, endPoint x: 1050, endPoint y: 532, distance: 457.3
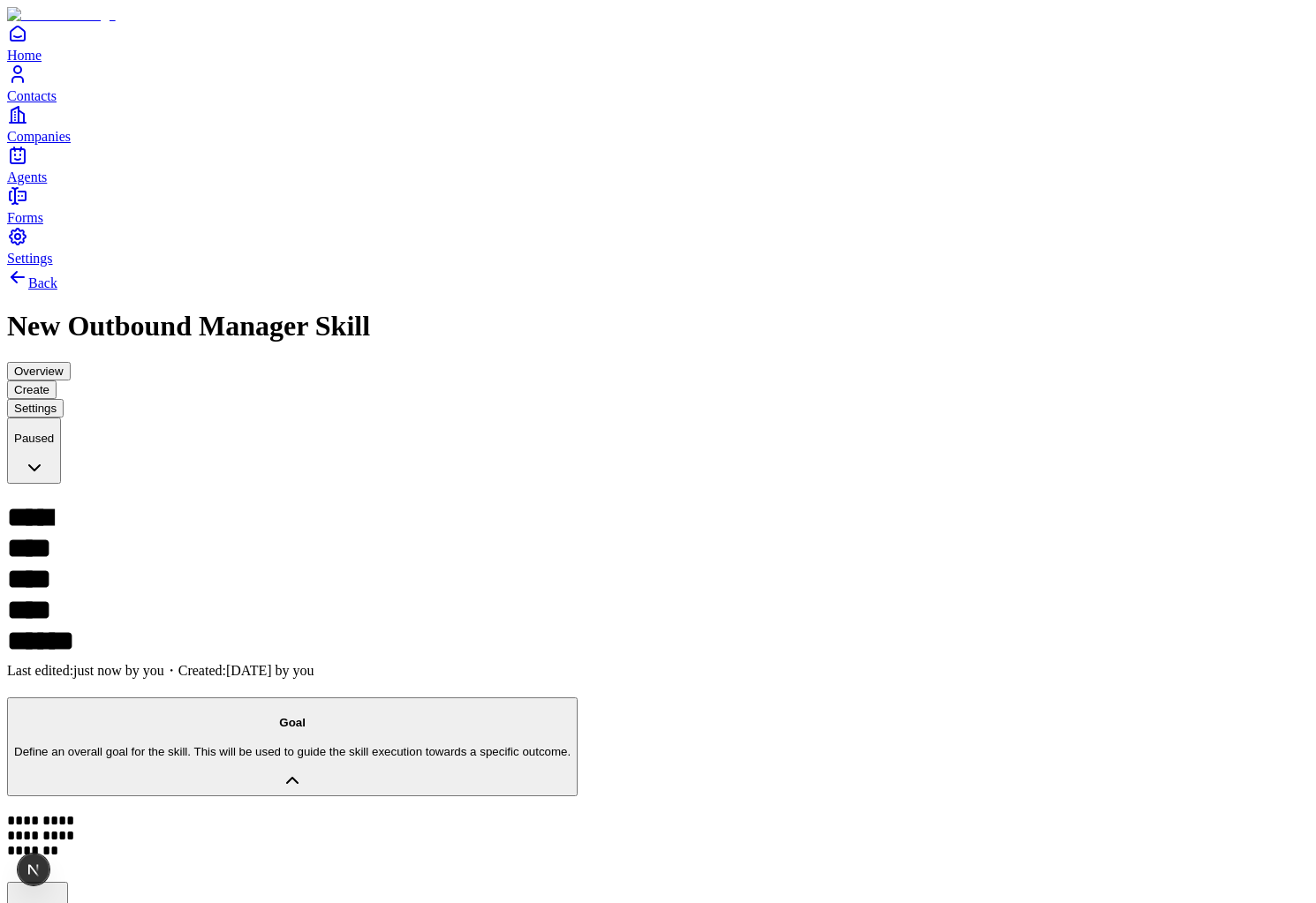
click at [25, 164] on icon "Agents" at bounding box center [18, 157] width 14 height 14
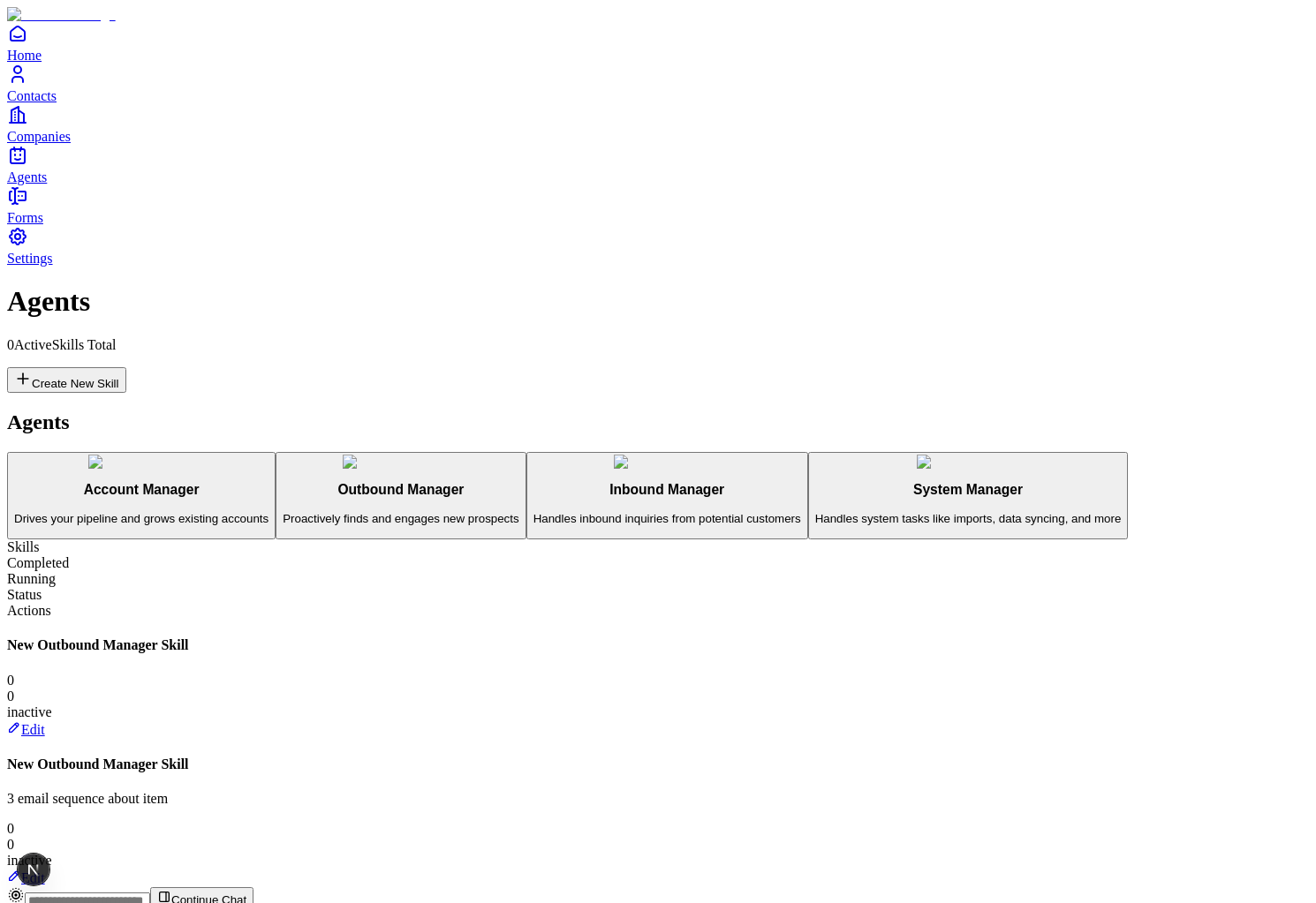
click at [33, 103] on link "Contacts" at bounding box center [658, 83] width 1302 height 39
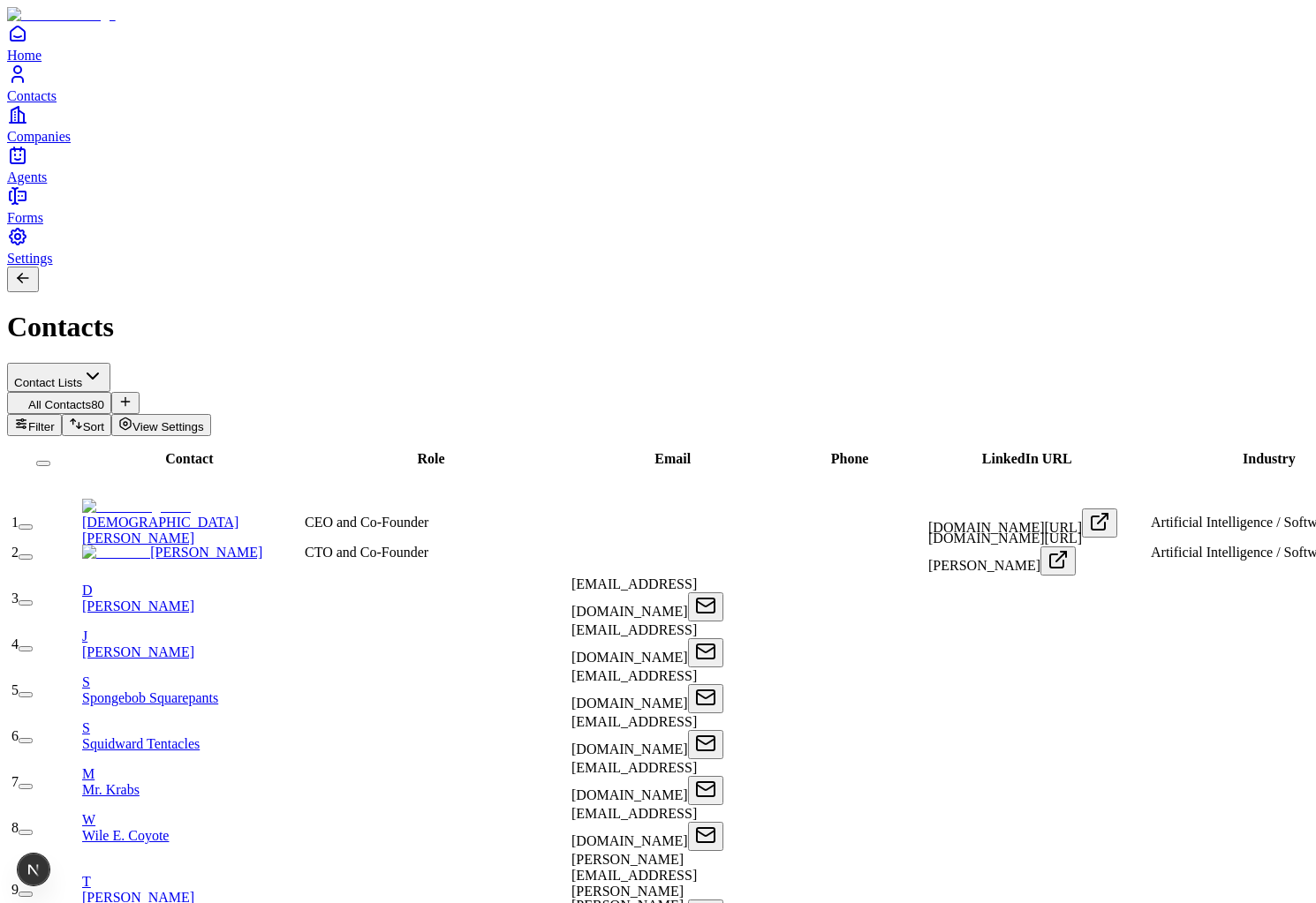
click at [192, 498] on link "[DEMOGRAPHIC_DATA][PERSON_NAME]" at bounding box center [160, 522] width 157 height 47
click at [28, 185] on div "Home Contacts Companies Agents" at bounding box center [658, 105] width 1302 height 163
click at [29, 44] on icon "Home" at bounding box center [18, 34] width 21 height 21
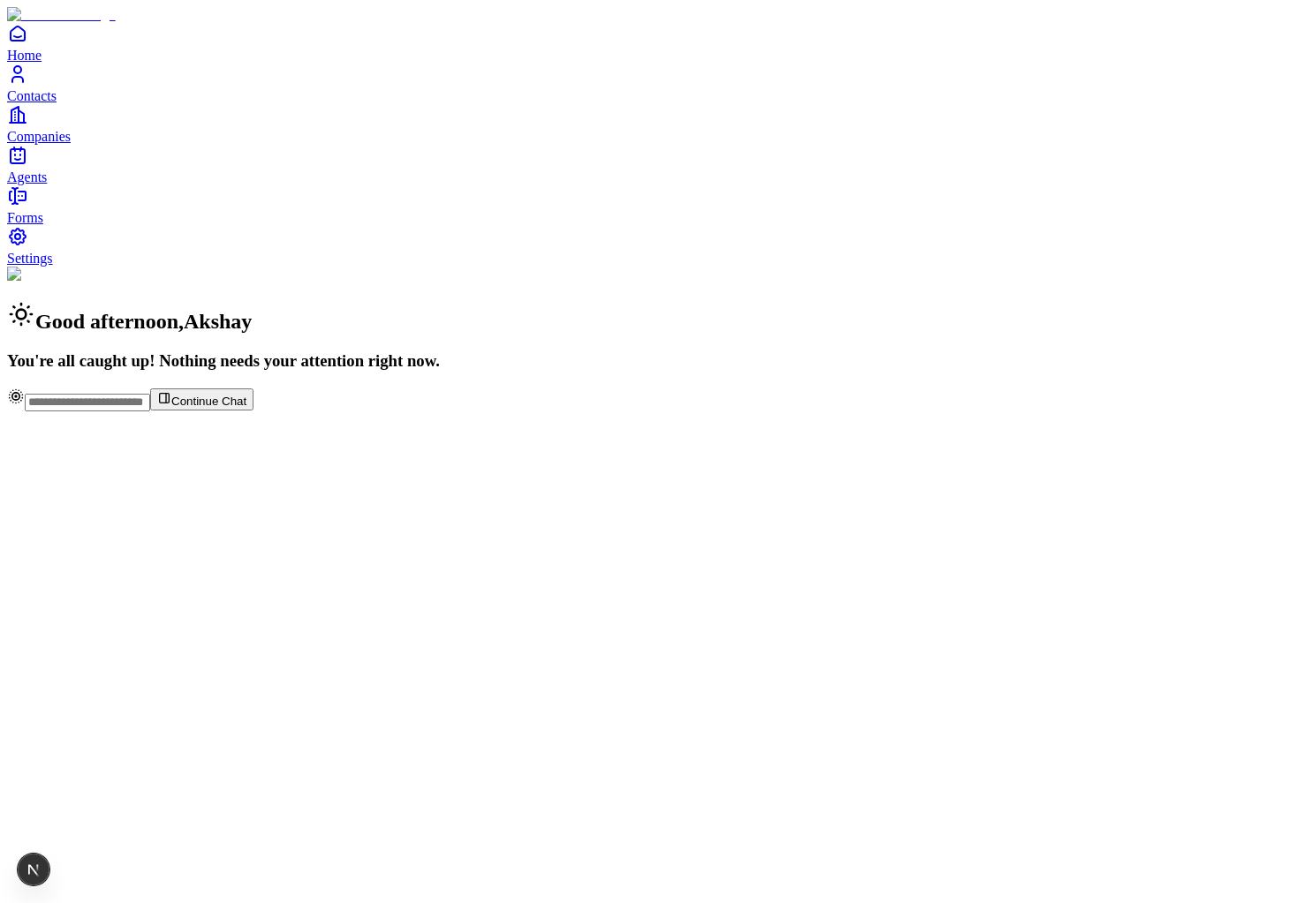
click at [65, 103] on link "Contacts" at bounding box center [658, 83] width 1302 height 39
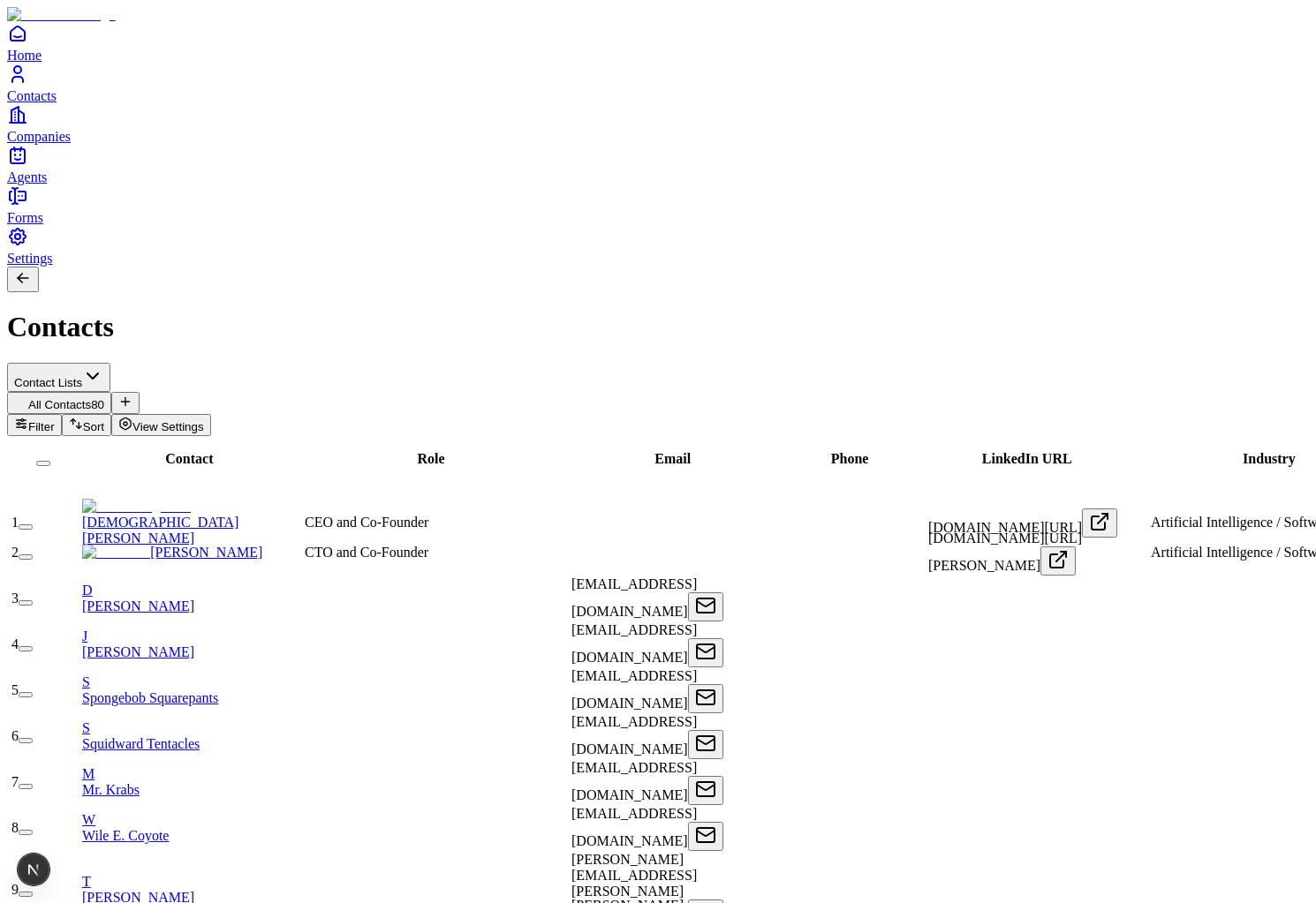
click at [230, 498] on link "[DEMOGRAPHIC_DATA][PERSON_NAME]" at bounding box center [160, 522] width 157 height 47
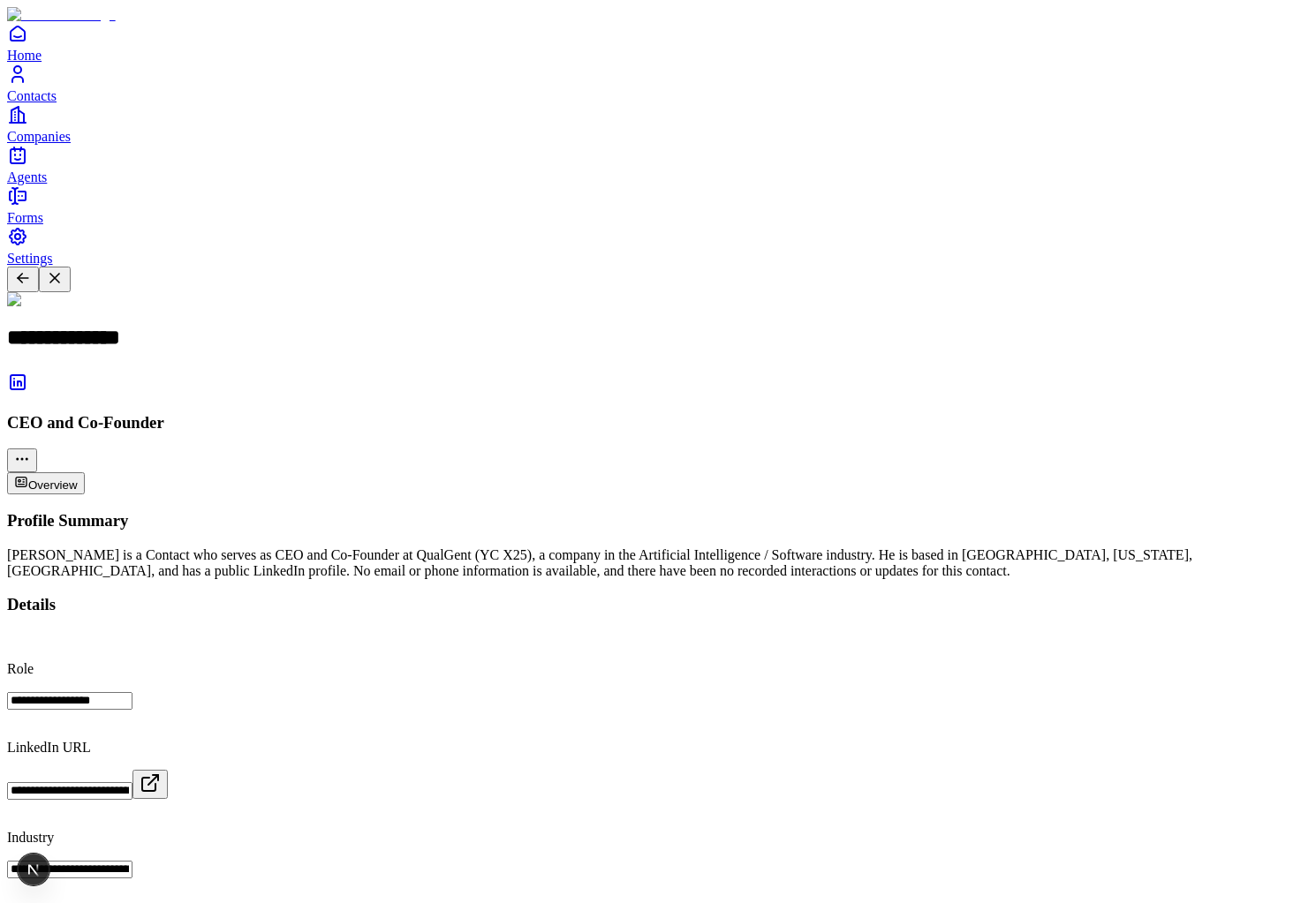
click at [21, 73] on icon "Contacts" at bounding box center [18, 70] width 7 height 7
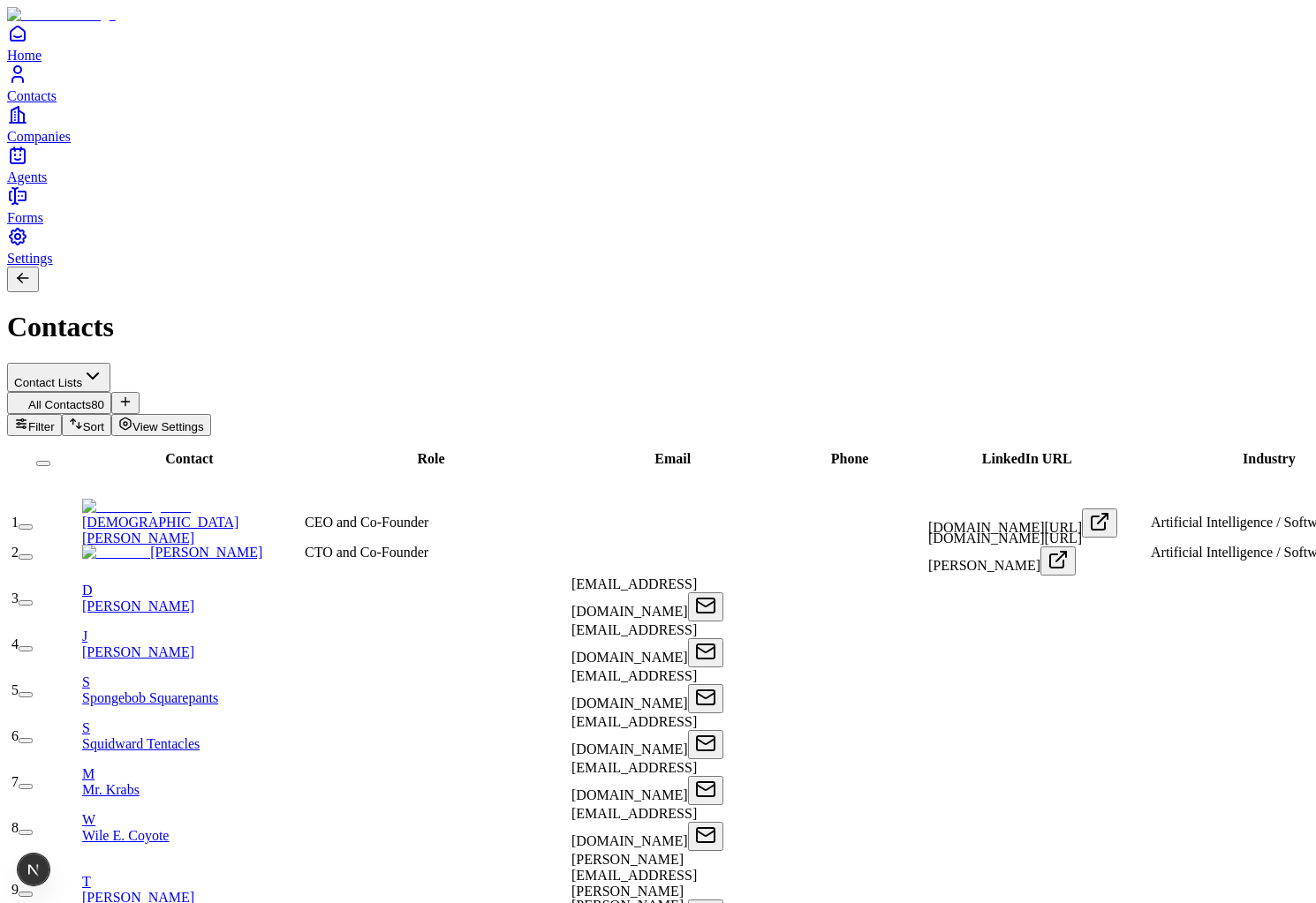
click at [215, 545] on link "[PERSON_NAME]" at bounding box center [172, 552] width 180 height 15
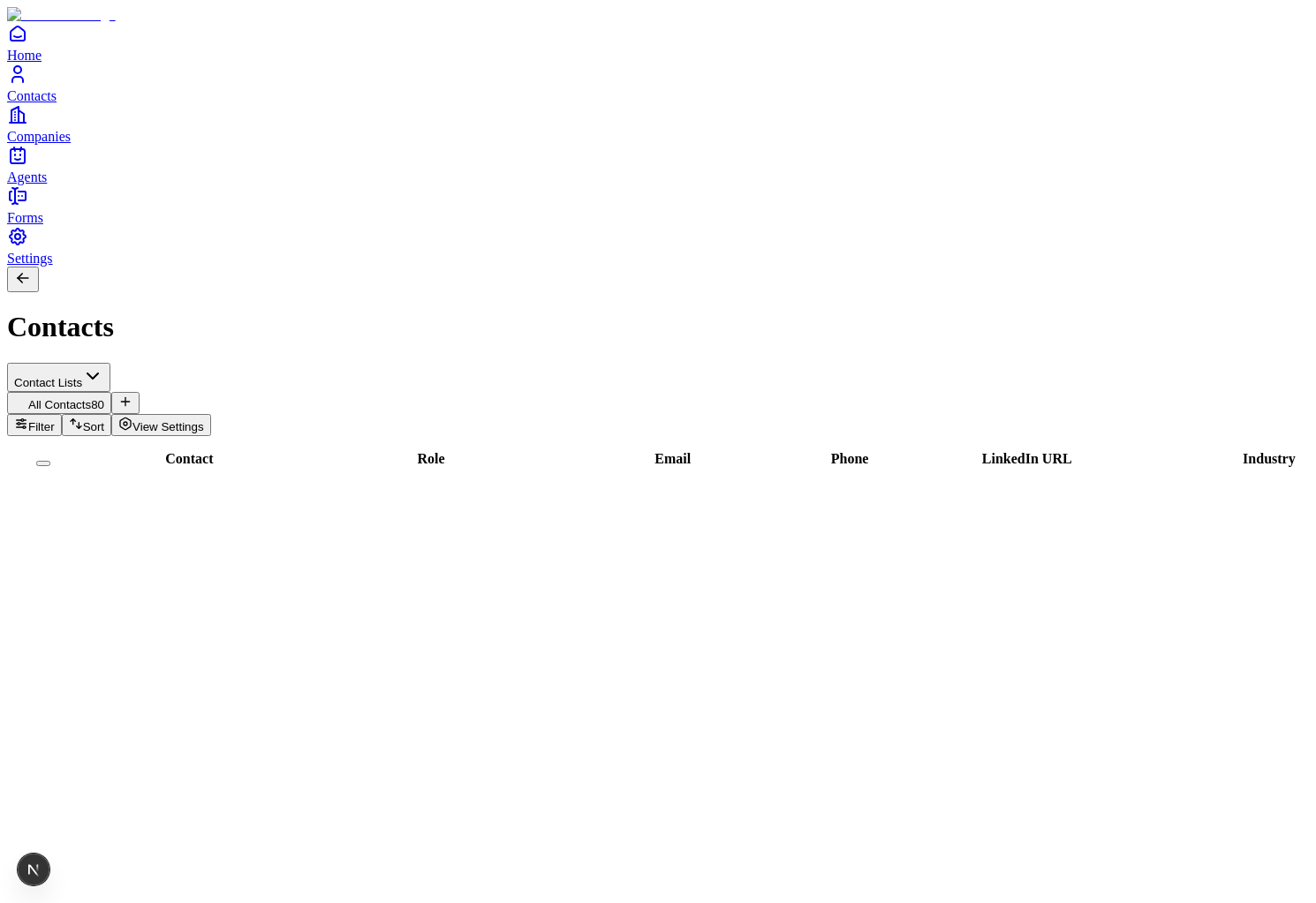
scroll to position [1863, 2]
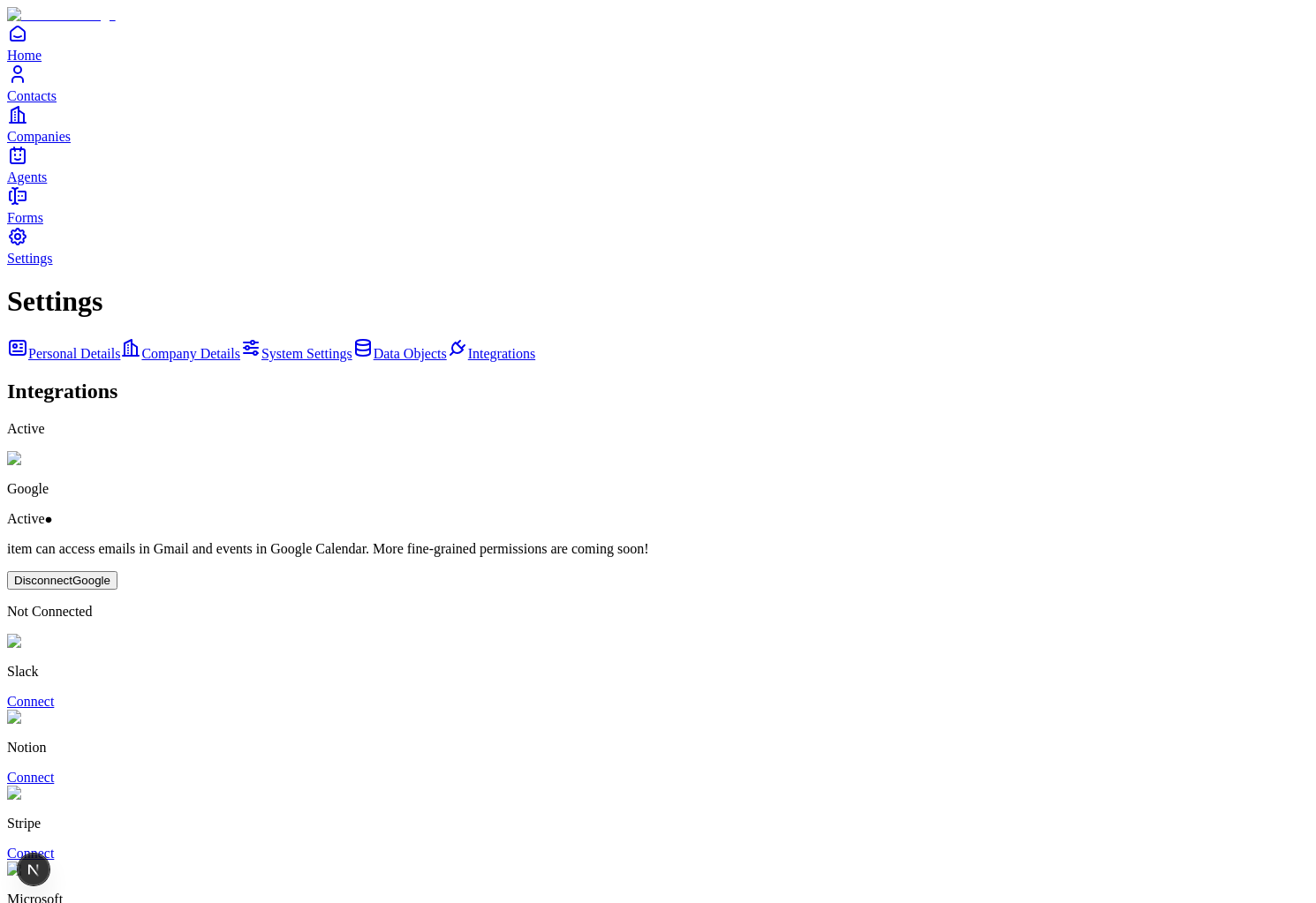
click at [56, 103] on span "Contacts" at bounding box center [31, 96] width 49 height 15
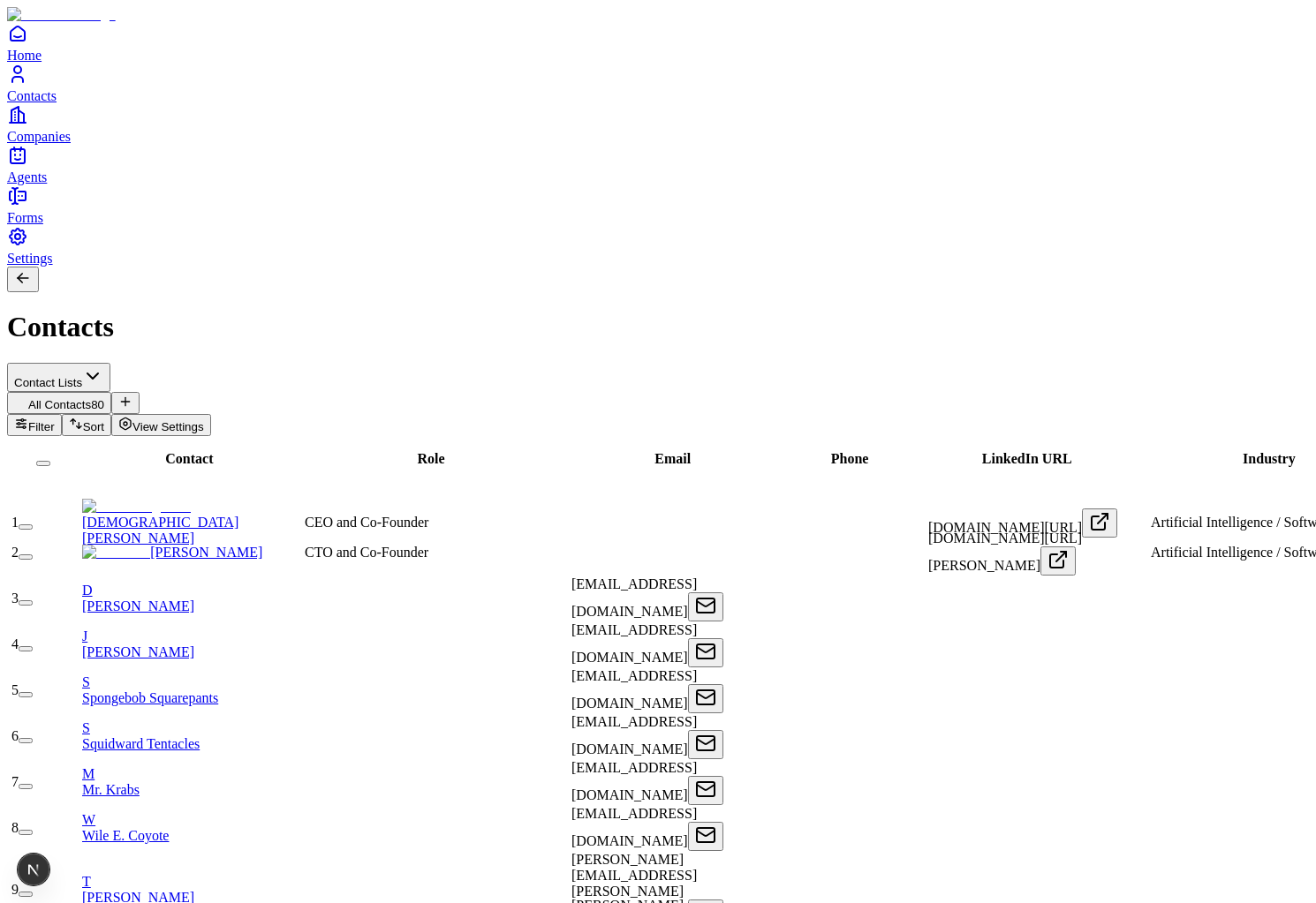
click at [29, 166] on icon "Agents" at bounding box center [18, 156] width 21 height 21
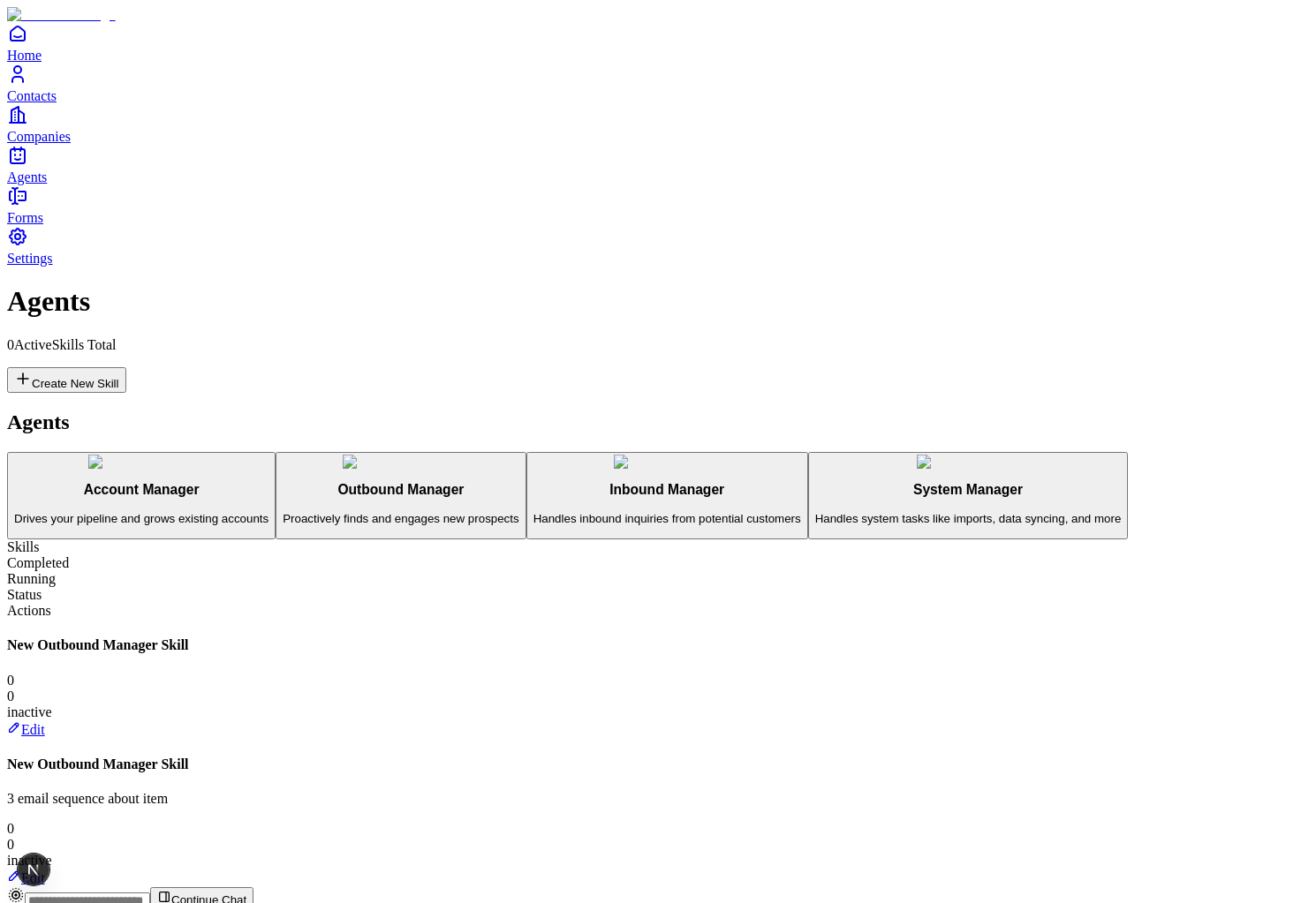
click at [45, 871] on link "Edit" at bounding box center [26, 878] width 38 height 15
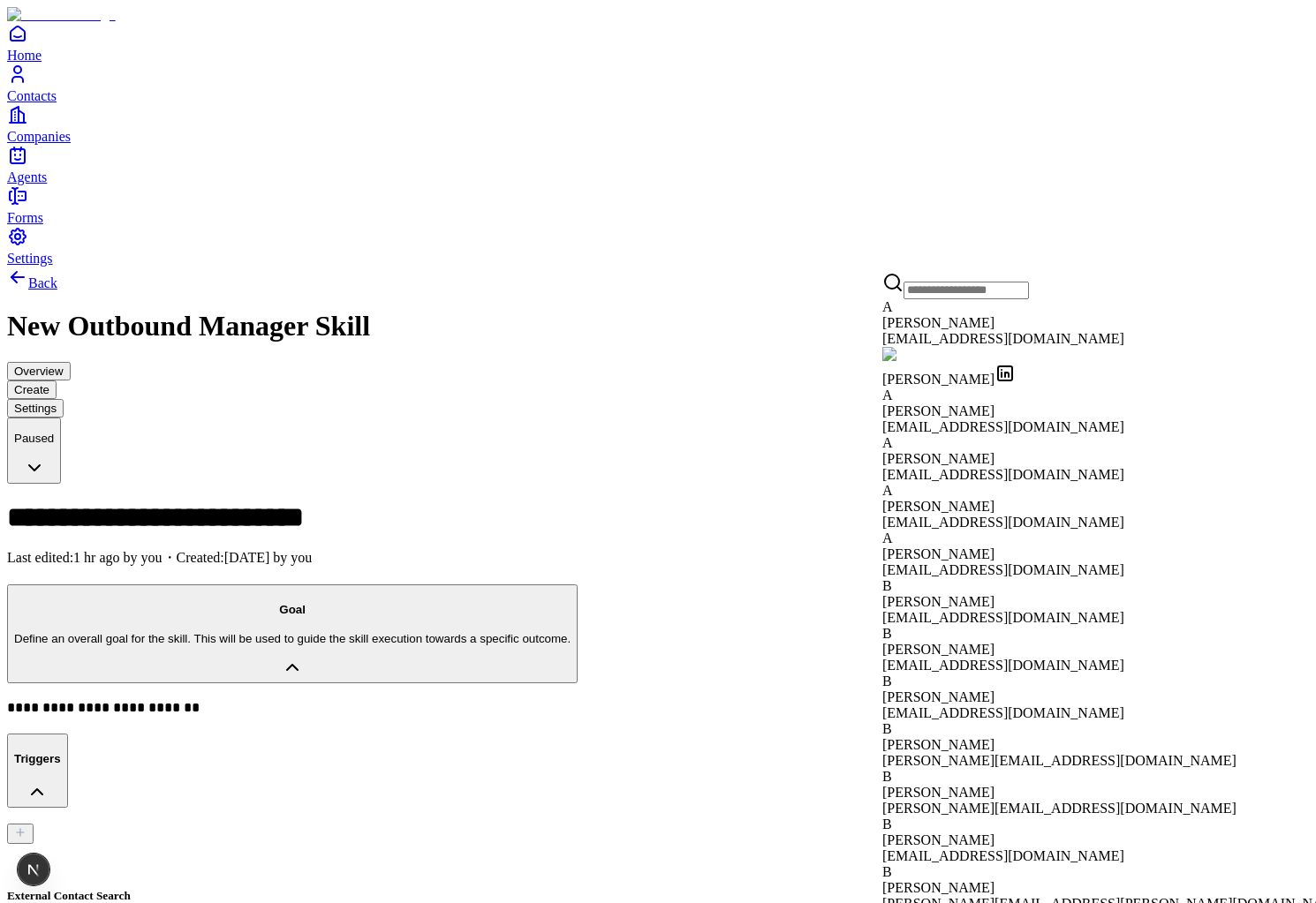
click at [973, 330] on span "[PERSON_NAME]" at bounding box center [938, 322] width 112 height 15
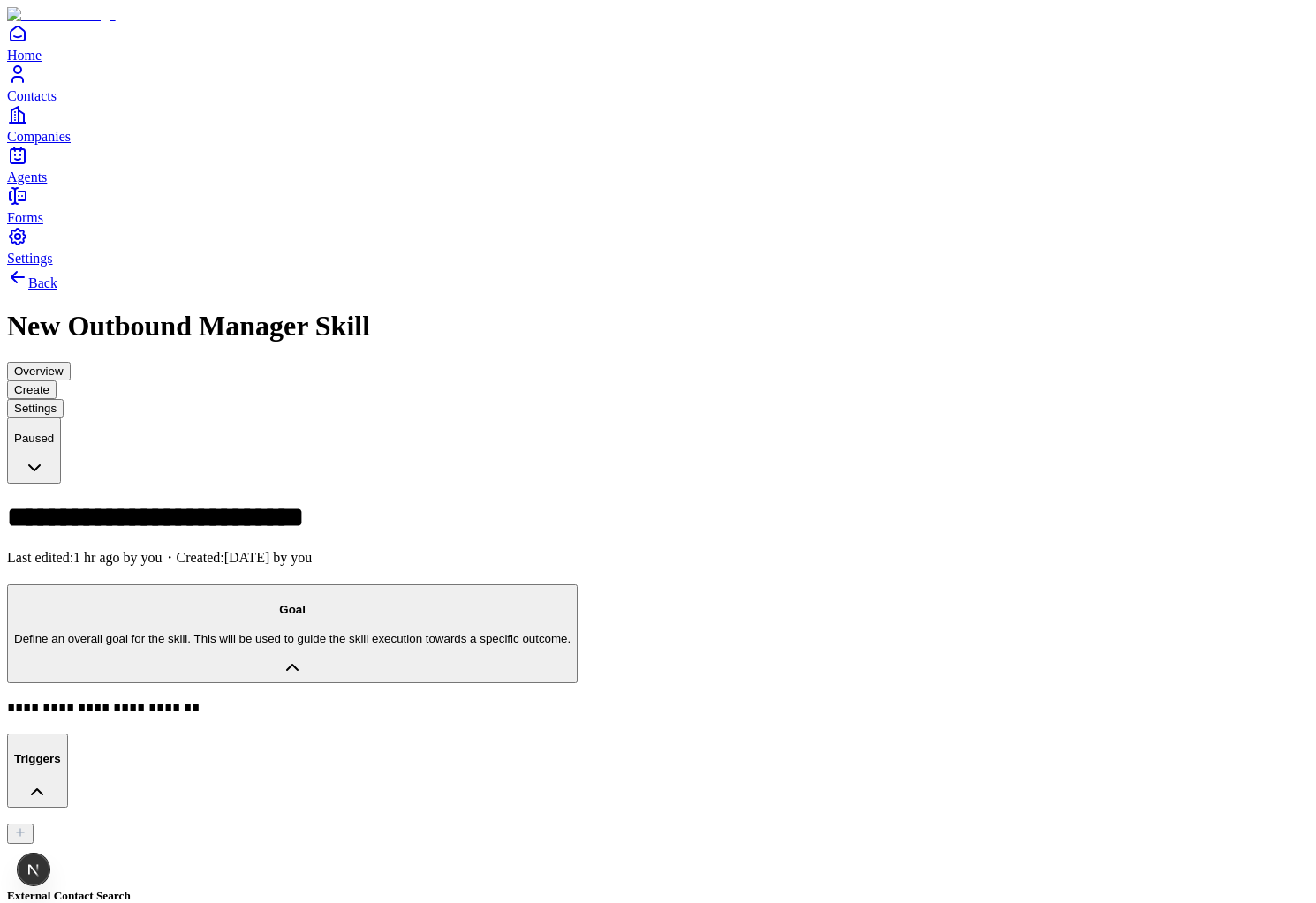
drag, startPoint x: 1072, startPoint y: 842, endPoint x: 1324, endPoint y: 779, distance: 259.8
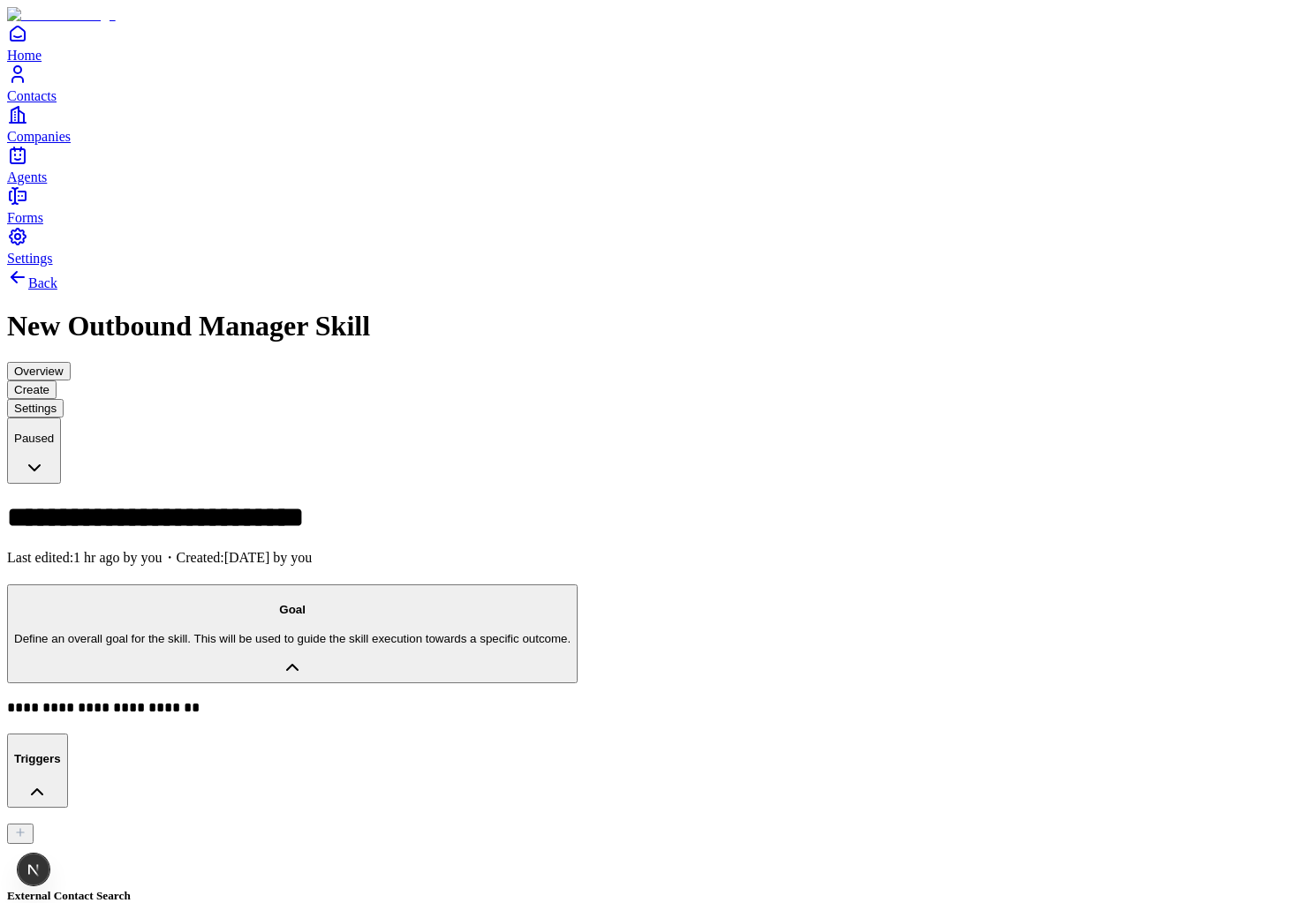
drag, startPoint x: 918, startPoint y: 463, endPoint x: 1018, endPoint y: 460, distance: 100.0
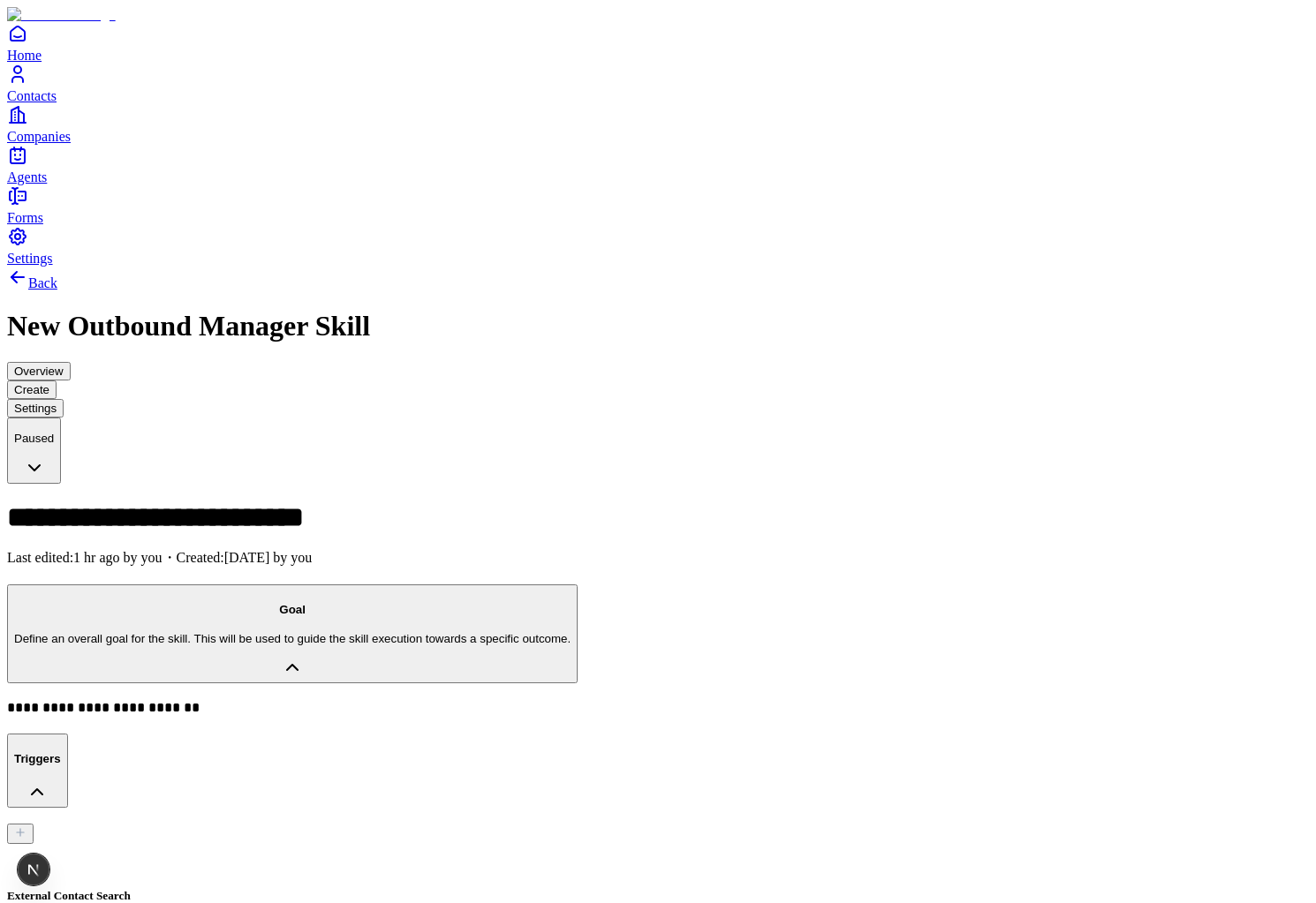
copy div "Searching contacts by"
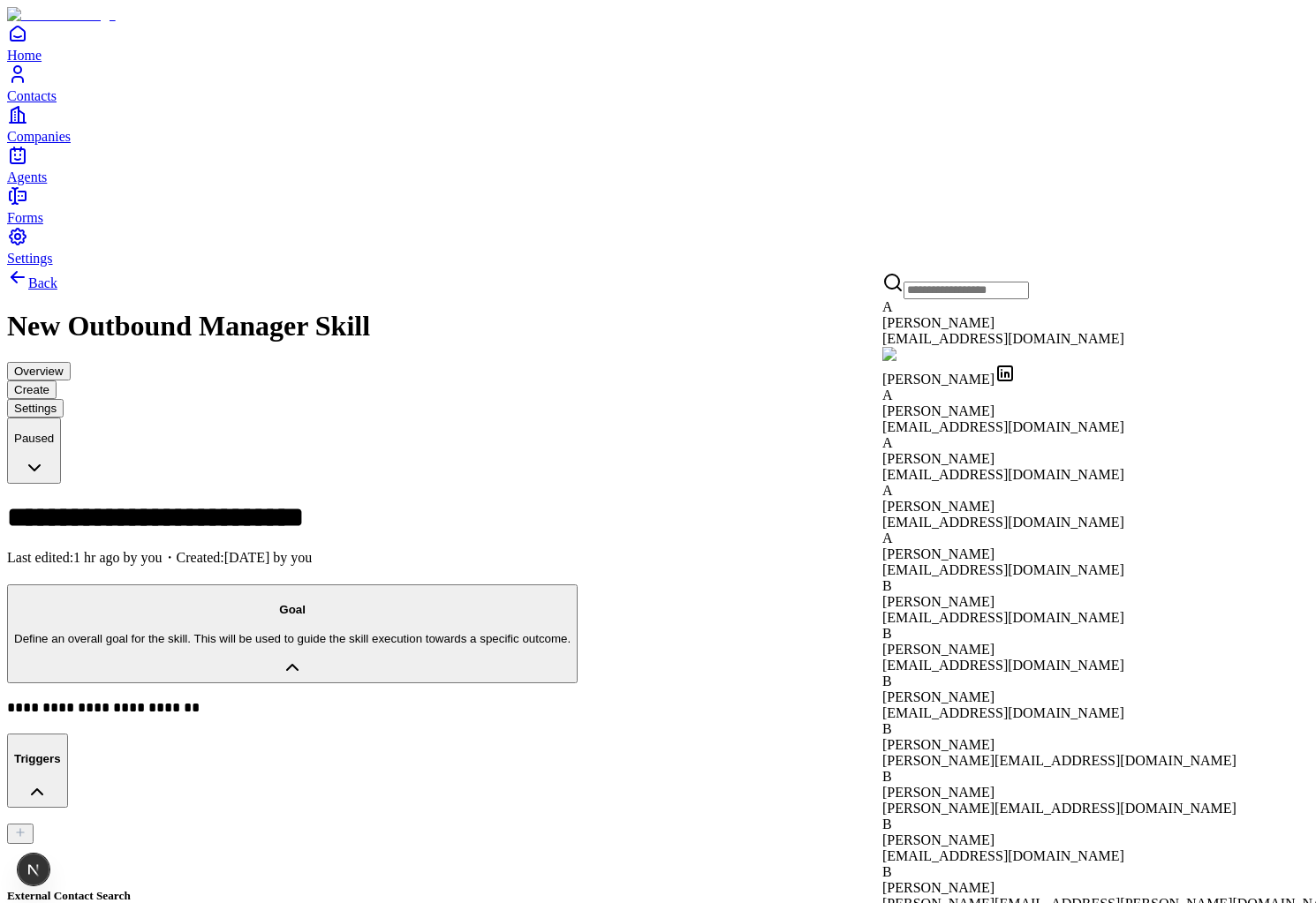
click at [1020, 451] on div "[PERSON_NAME]" at bounding box center [1115, 459] width 466 height 16
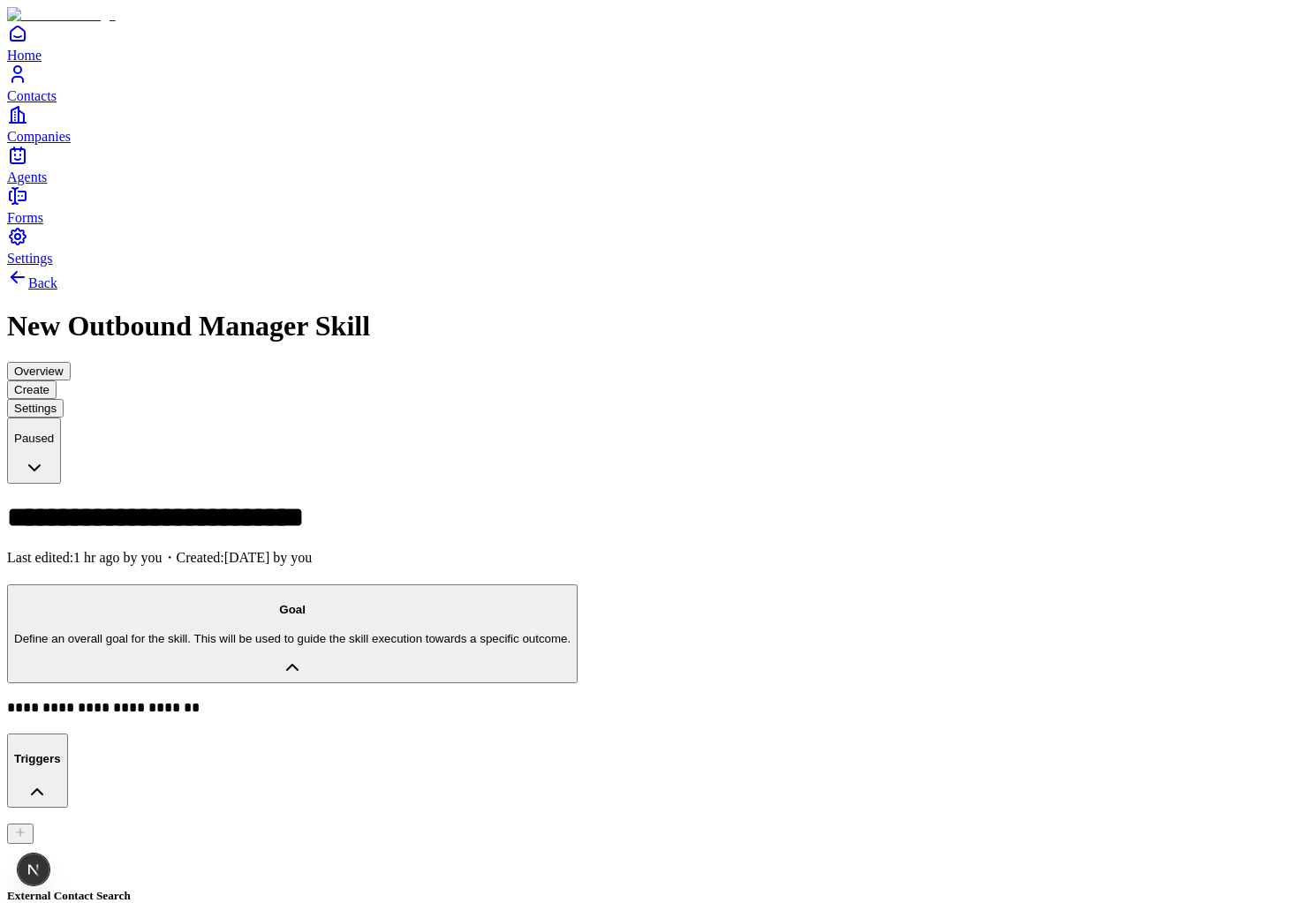
drag, startPoint x: 1090, startPoint y: 889, endPoint x: 1324, endPoint y: 708, distance: 295.8
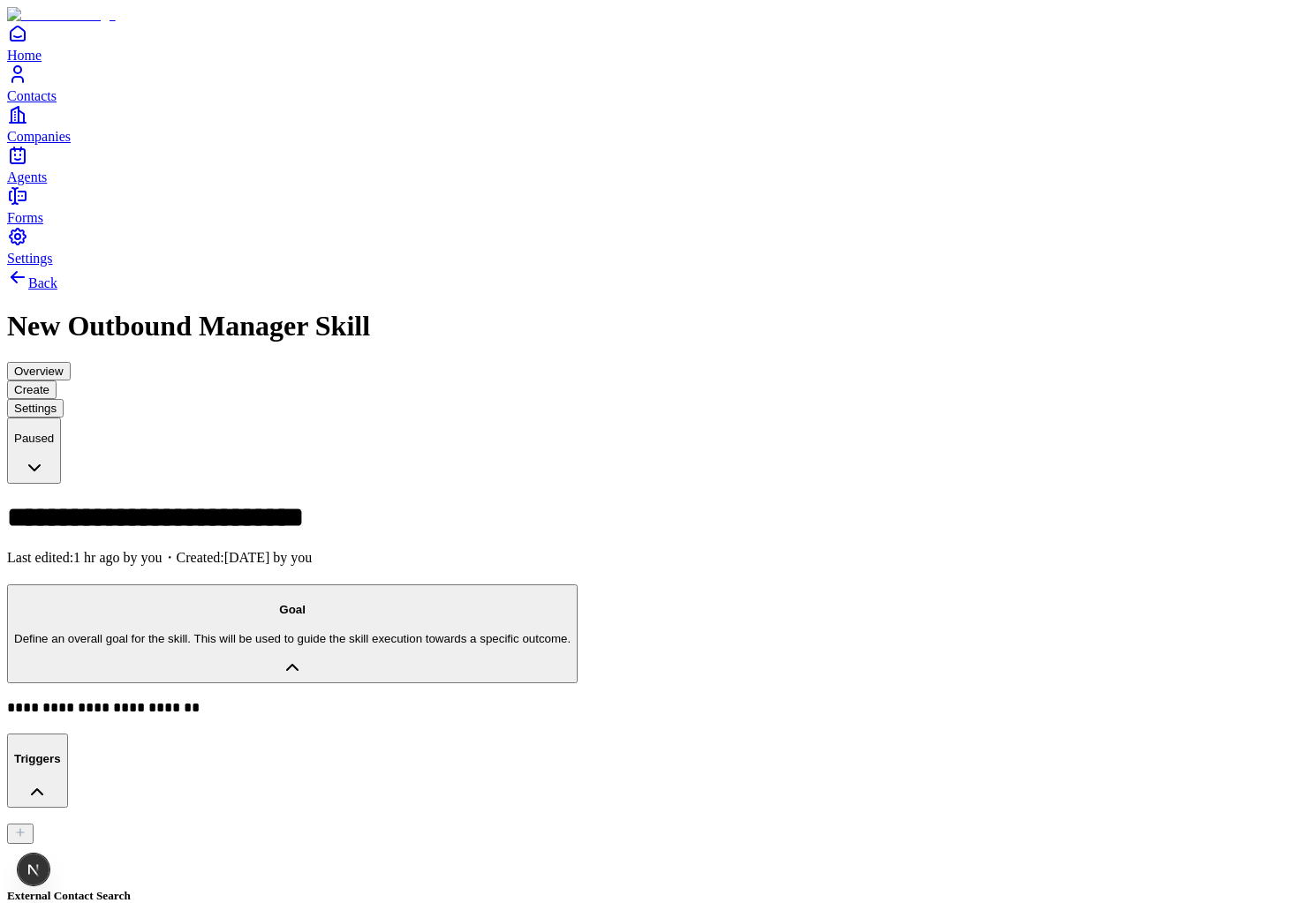
drag, startPoint x: 1157, startPoint y: 825, endPoint x: 1295, endPoint y: 825, distance: 138.0
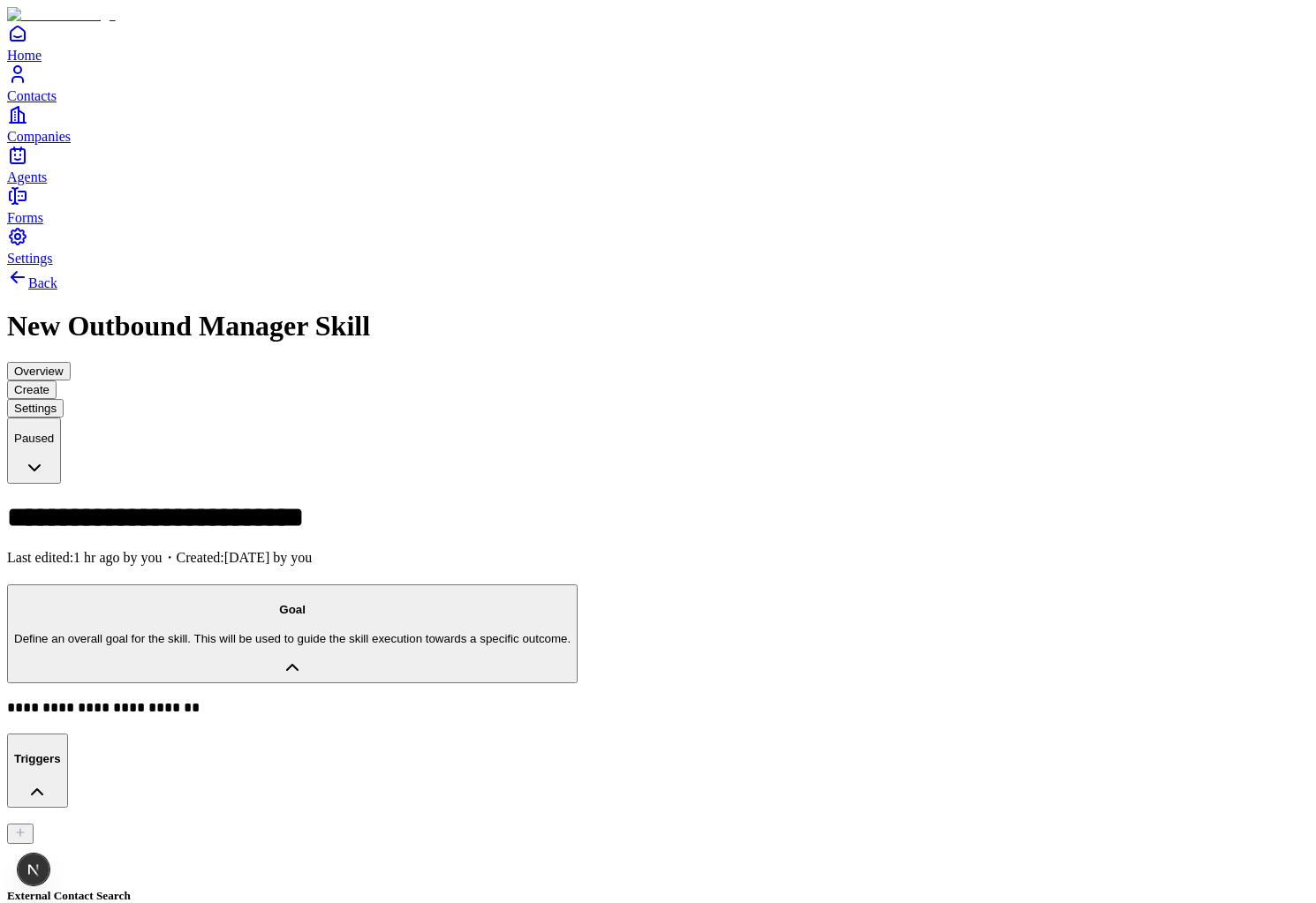
scroll to position [482, 0]
drag, startPoint x: 1063, startPoint y: 872, endPoint x: 1287, endPoint y: 872, distance: 224.0
